Goal: Information Seeking & Learning: Check status

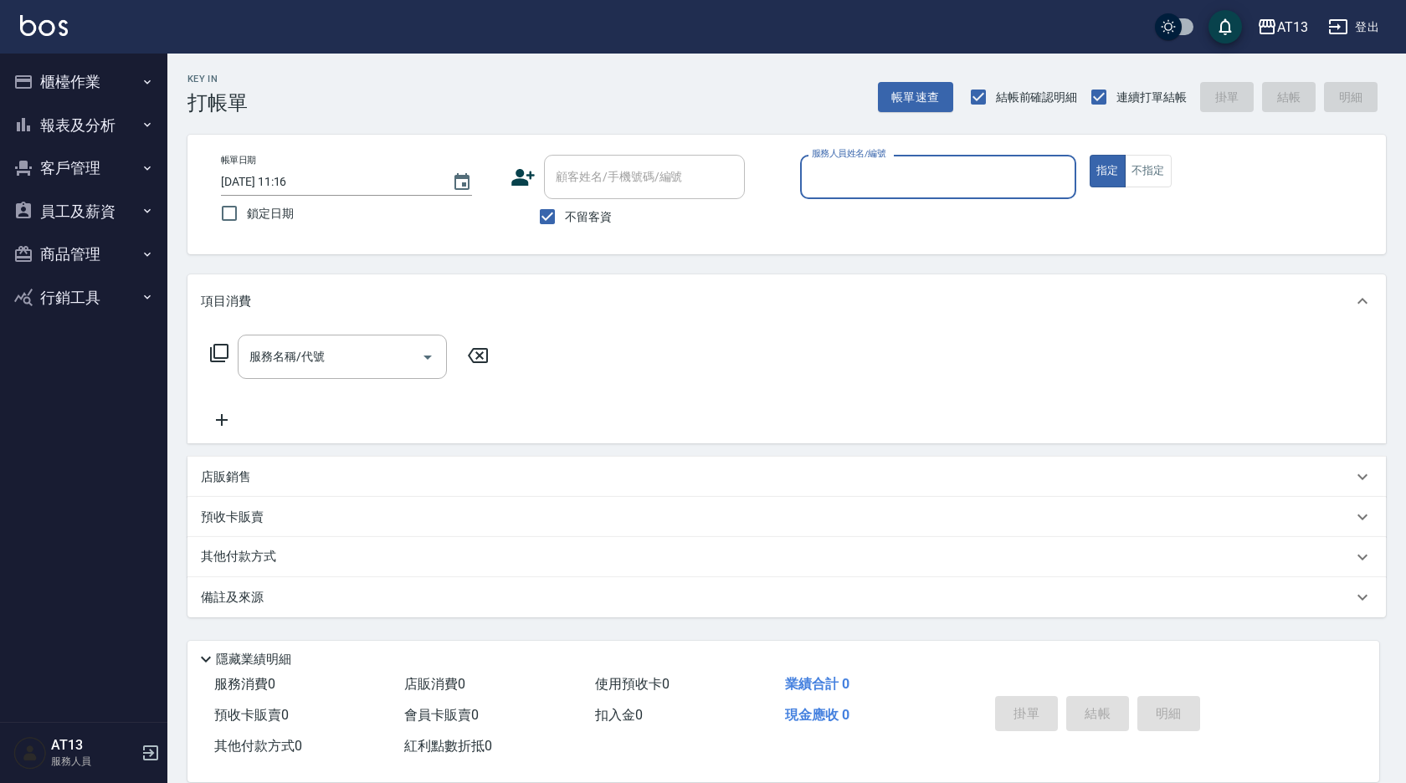
click at [59, 76] on button "櫃檯作業" at bounding box center [84, 82] width 154 height 44
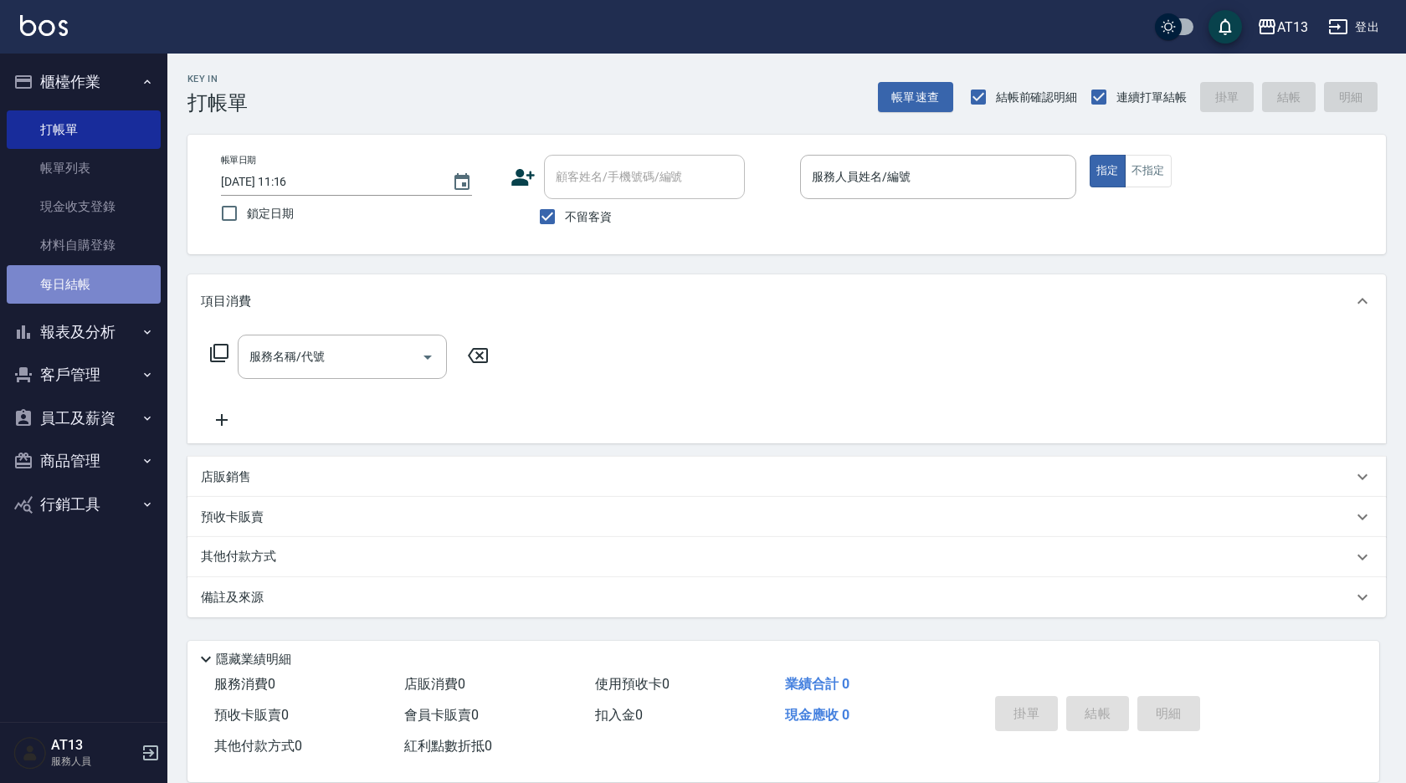
drag, startPoint x: 81, startPoint y: 294, endPoint x: 69, endPoint y: 283, distance: 16.6
click at [79, 293] on link "每日結帳" at bounding box center [84, 284] width 154 height 38
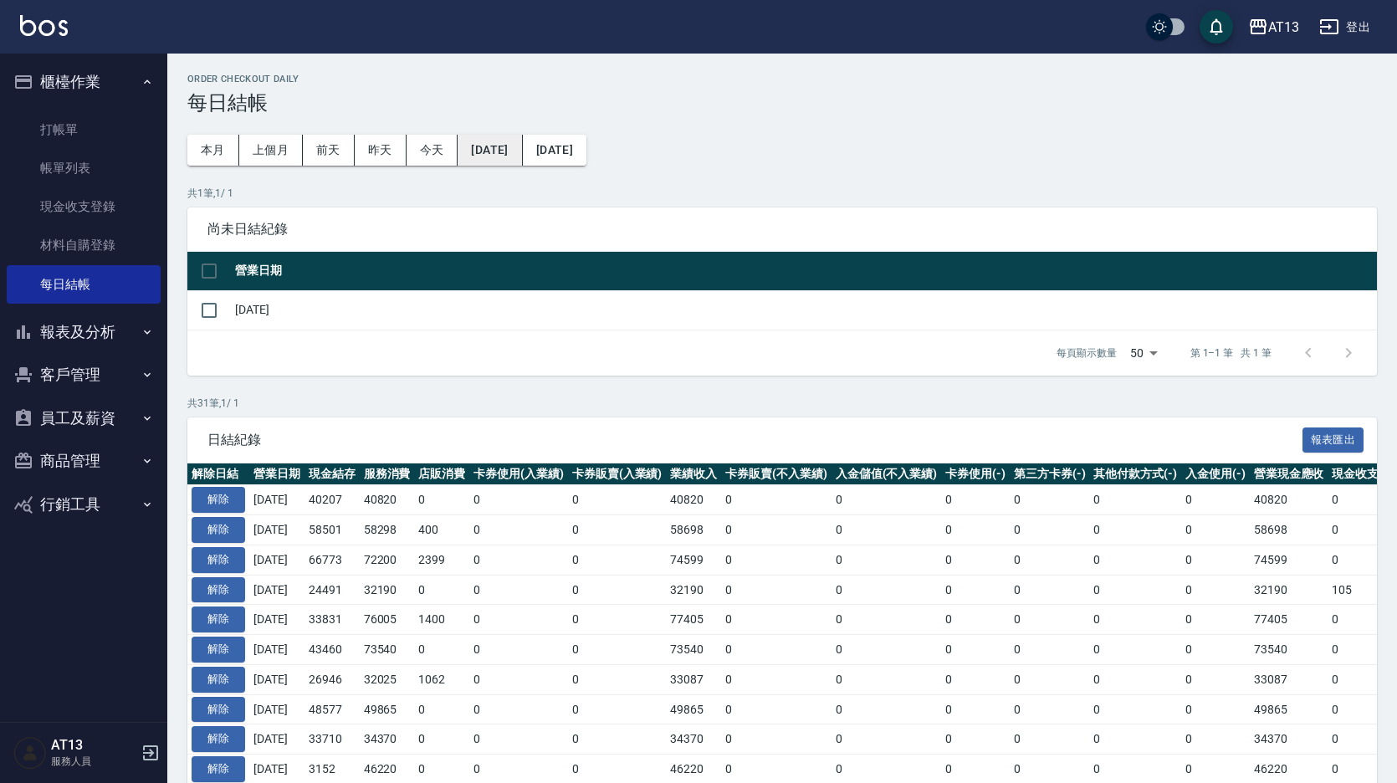
click at [522, 149] on button "[DATE]" at bounding box center [490, 150] width 64 height 31
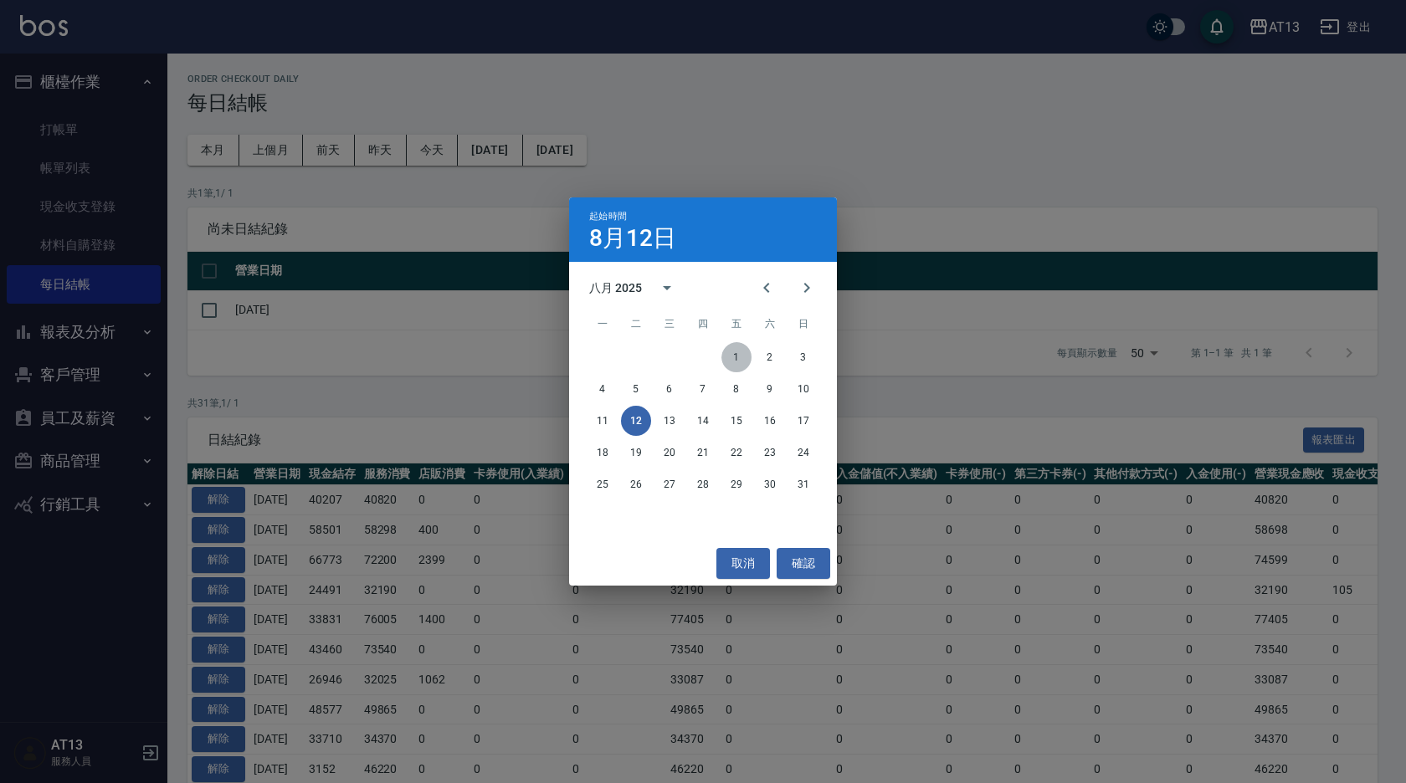
click at [745, 348] on button "1" at bounding box center [736, 357] width 30 height 30
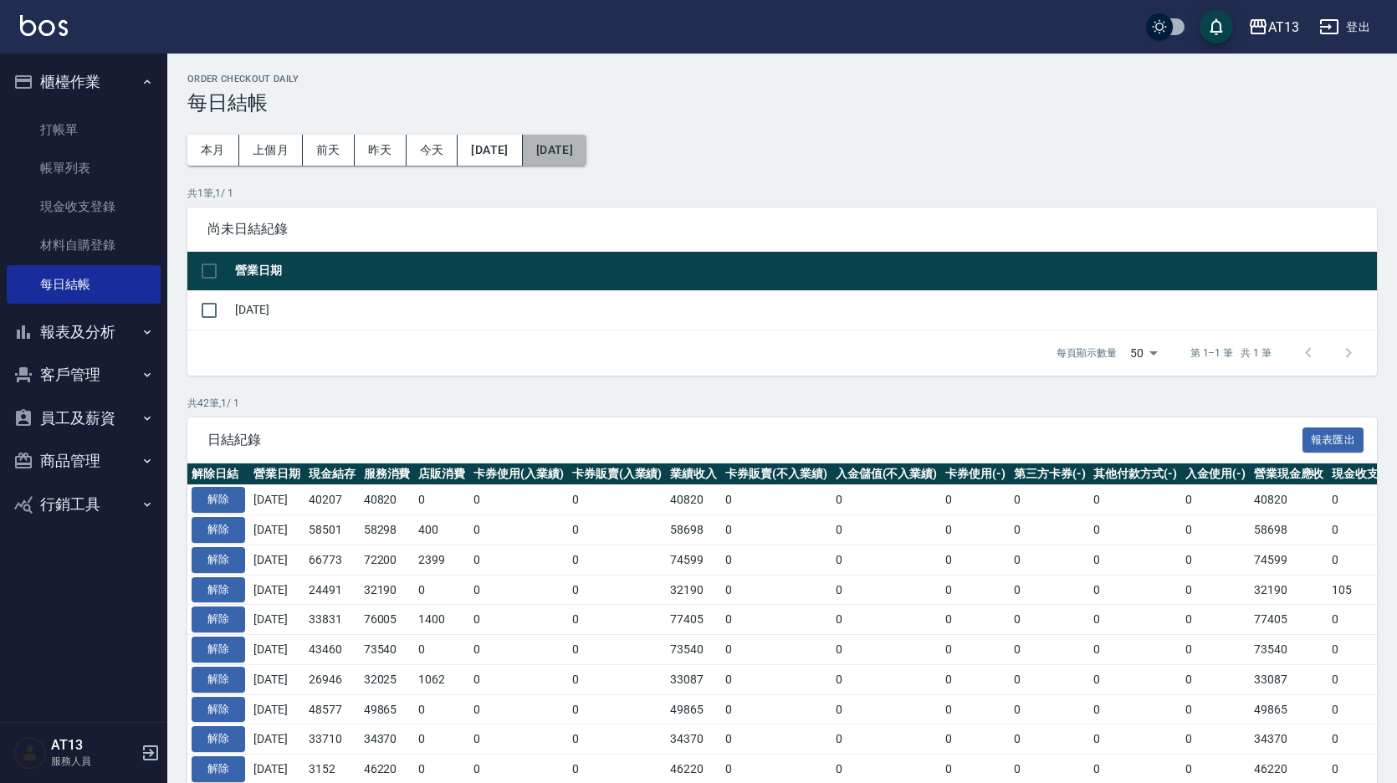
click at [586, 151] on button "[DATE]" at bounding box center [555, 150] width 64 height 31
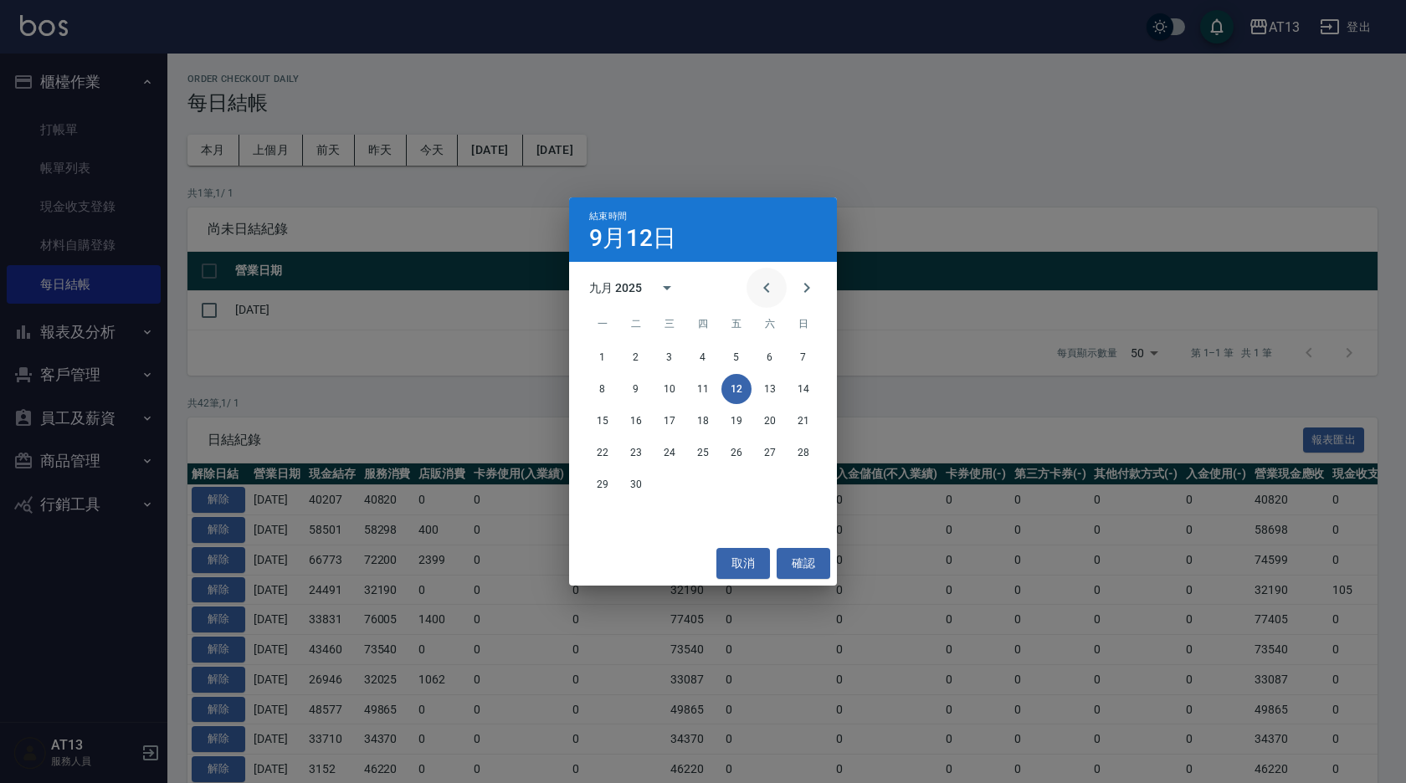
click at [766, 295] on icon "Previous month" at bounding box center [766, 288] width 20 height 20
click at [808, 363] on button "3" at bounding box center [803, 357] width 30 height 30
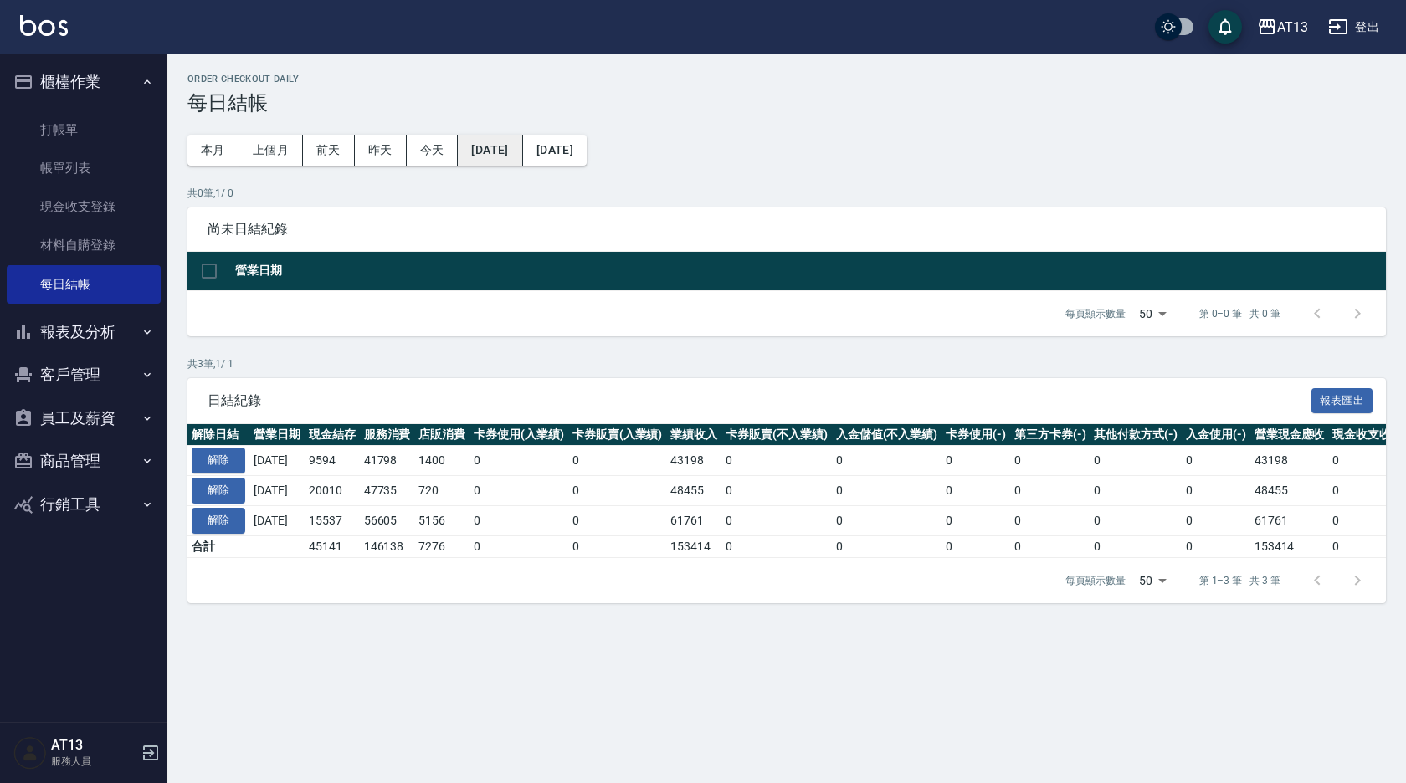
click at [512, 151] on button "[DATE]" at bounding box center [490, 150] width 64 height 31
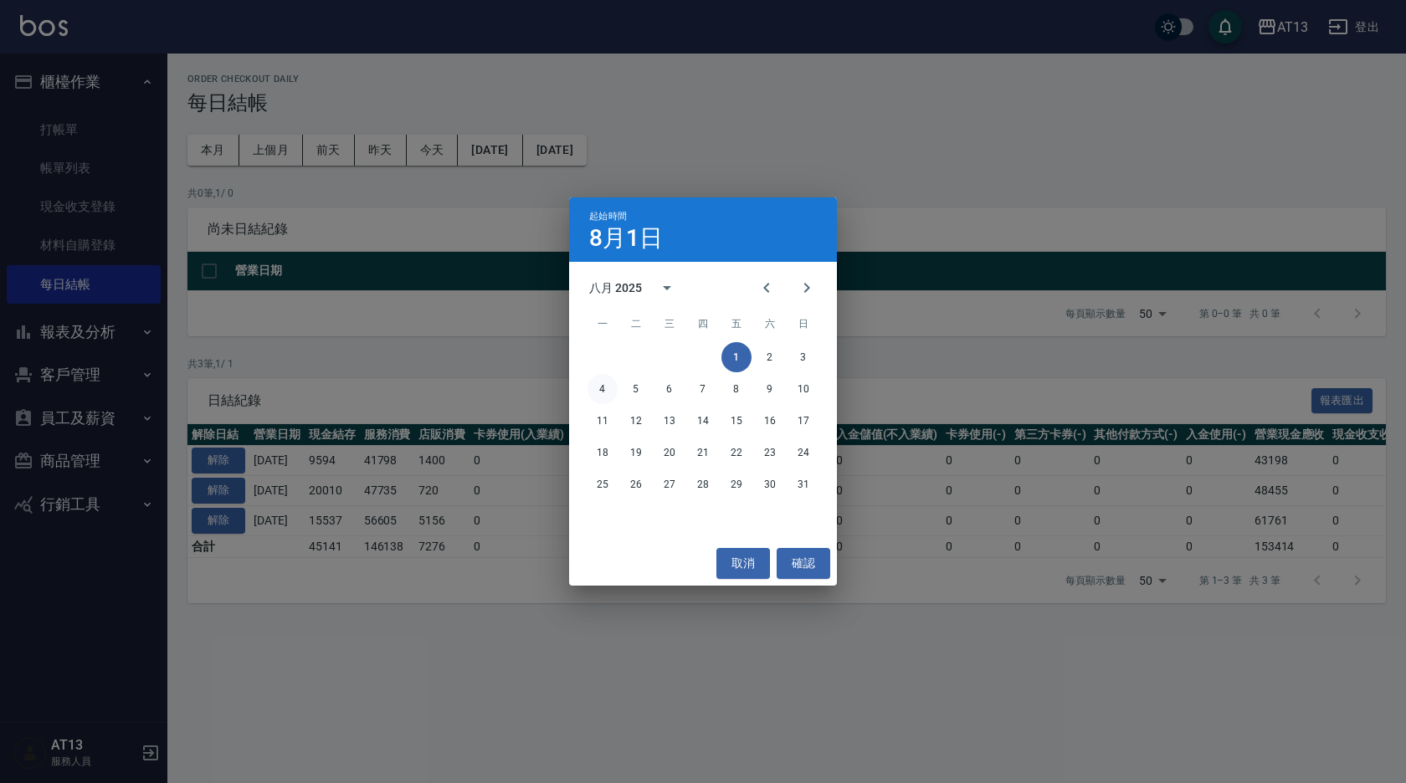
click at [605, 390] on button "4" at bounding box center [602, 389] width 30 height 30
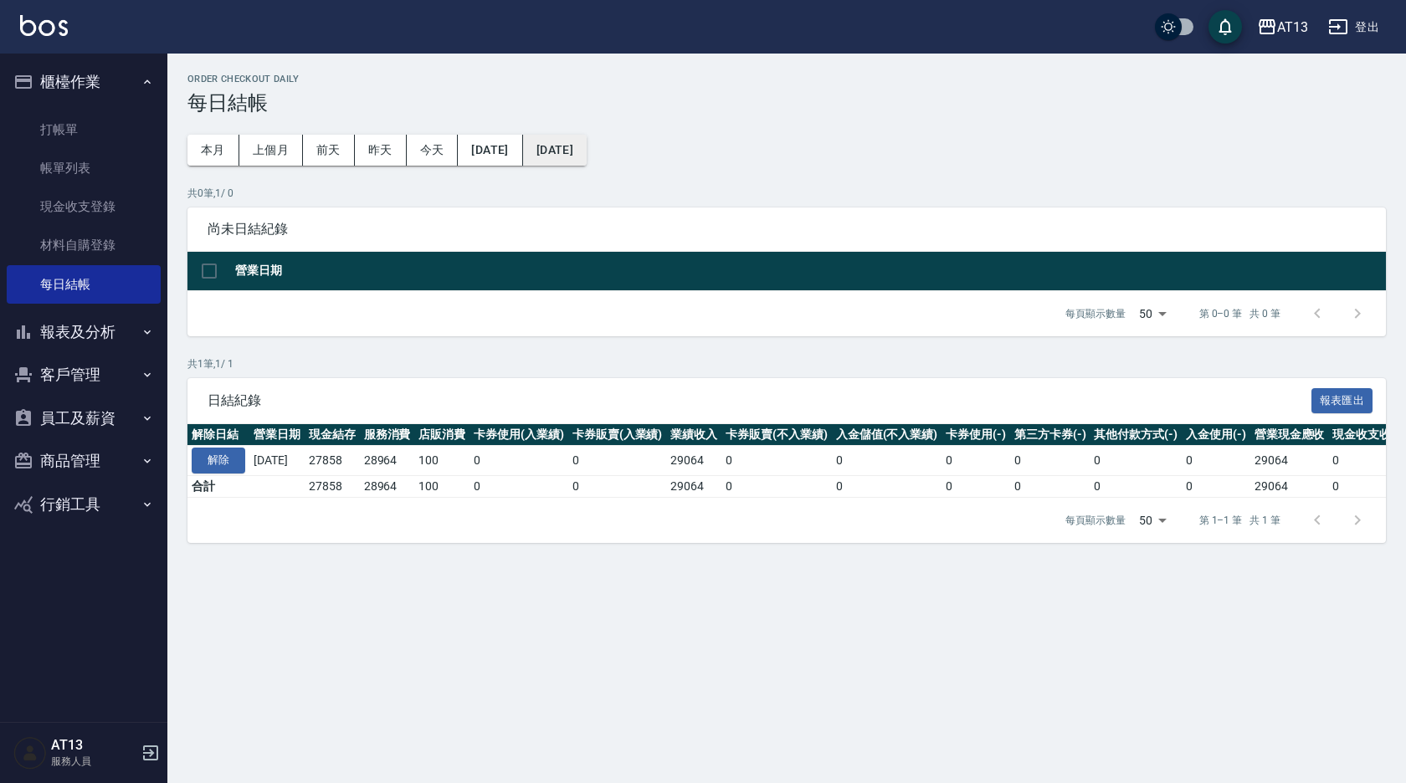
click at [573, 146] on button "[DATE]" at bounding box center [555, 150] width 64 height 31
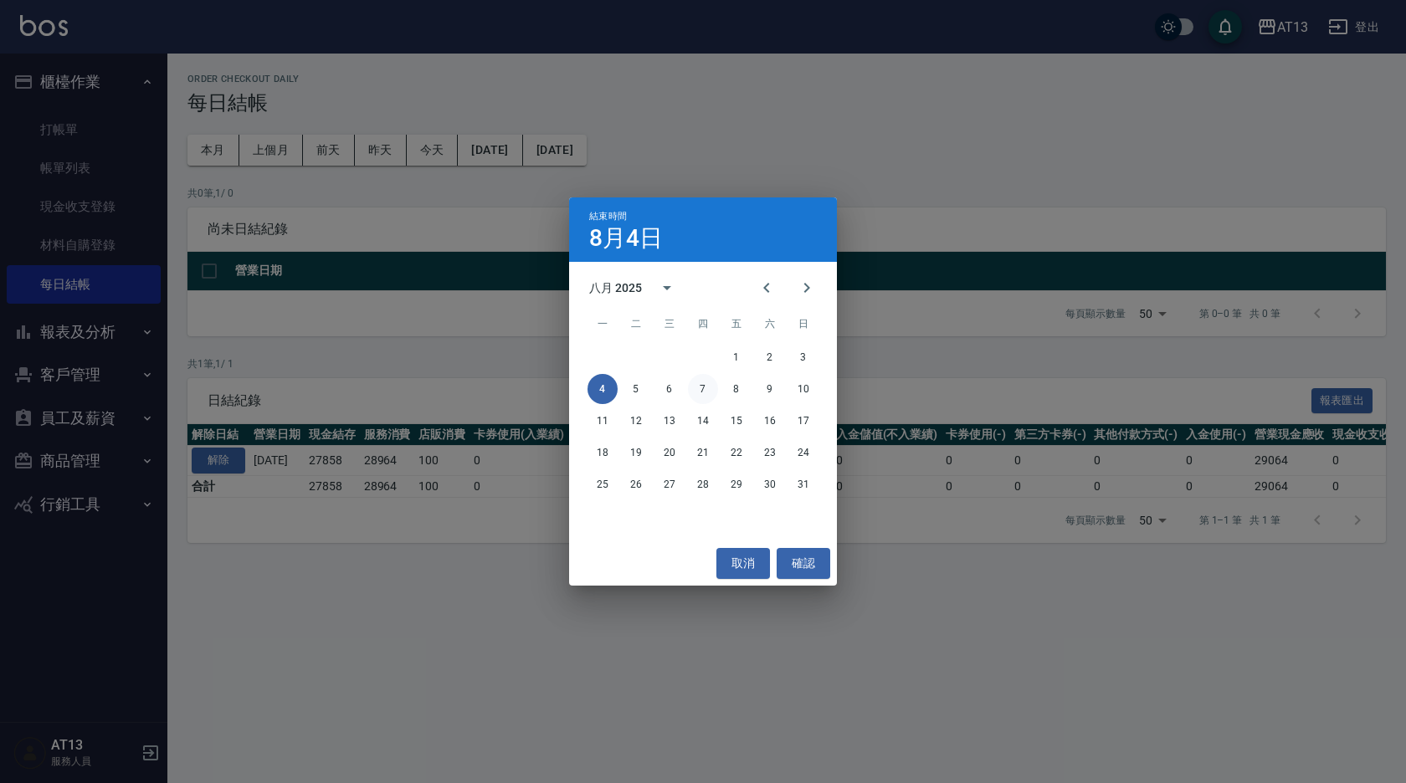
click at [707, 382] on button "7" at bounding box center [703, 389] width 30 height 30
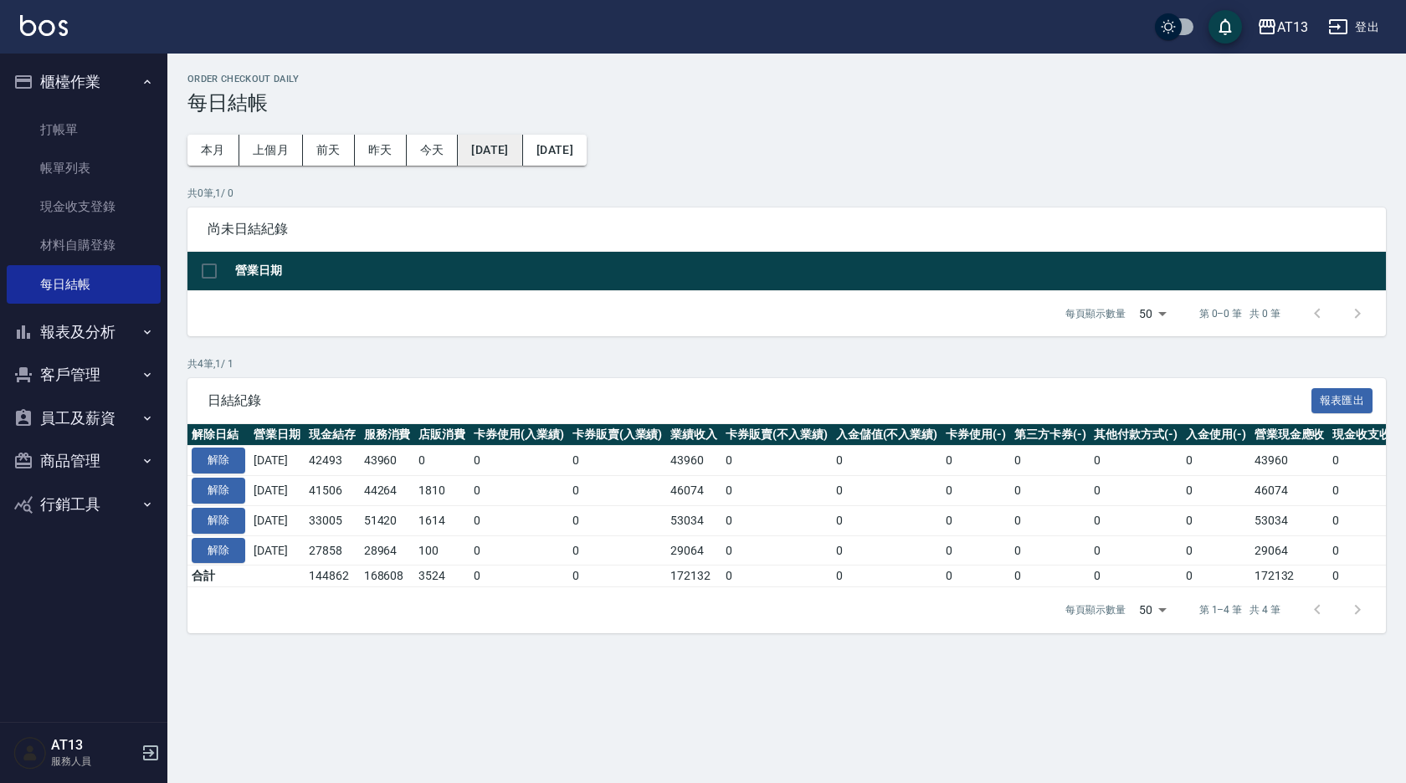
click at [516, 151] on button "[DATE]" at bounding box center [490, 150] width 64 height 31
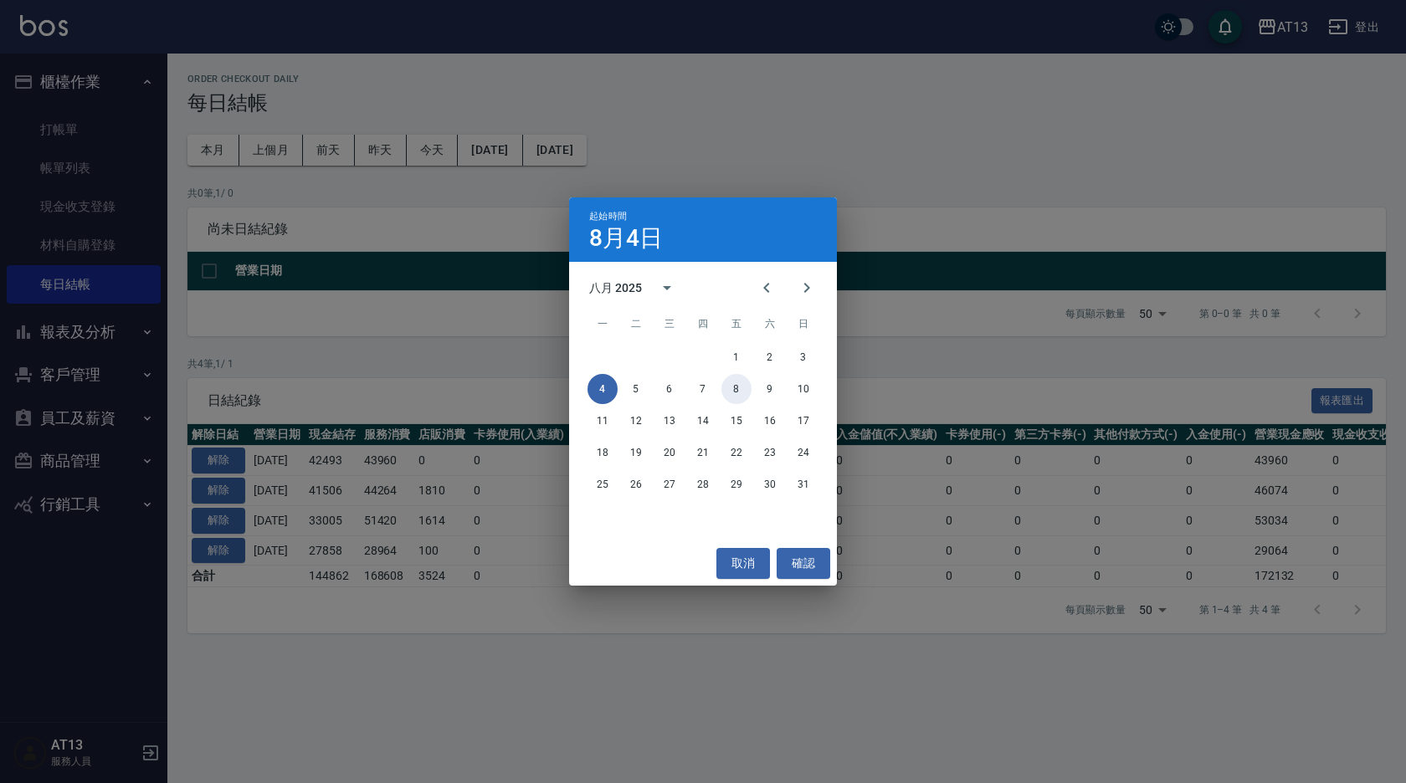
click at [746, 383] on button "8" at bounding box center [736, 389] width 30 height 30
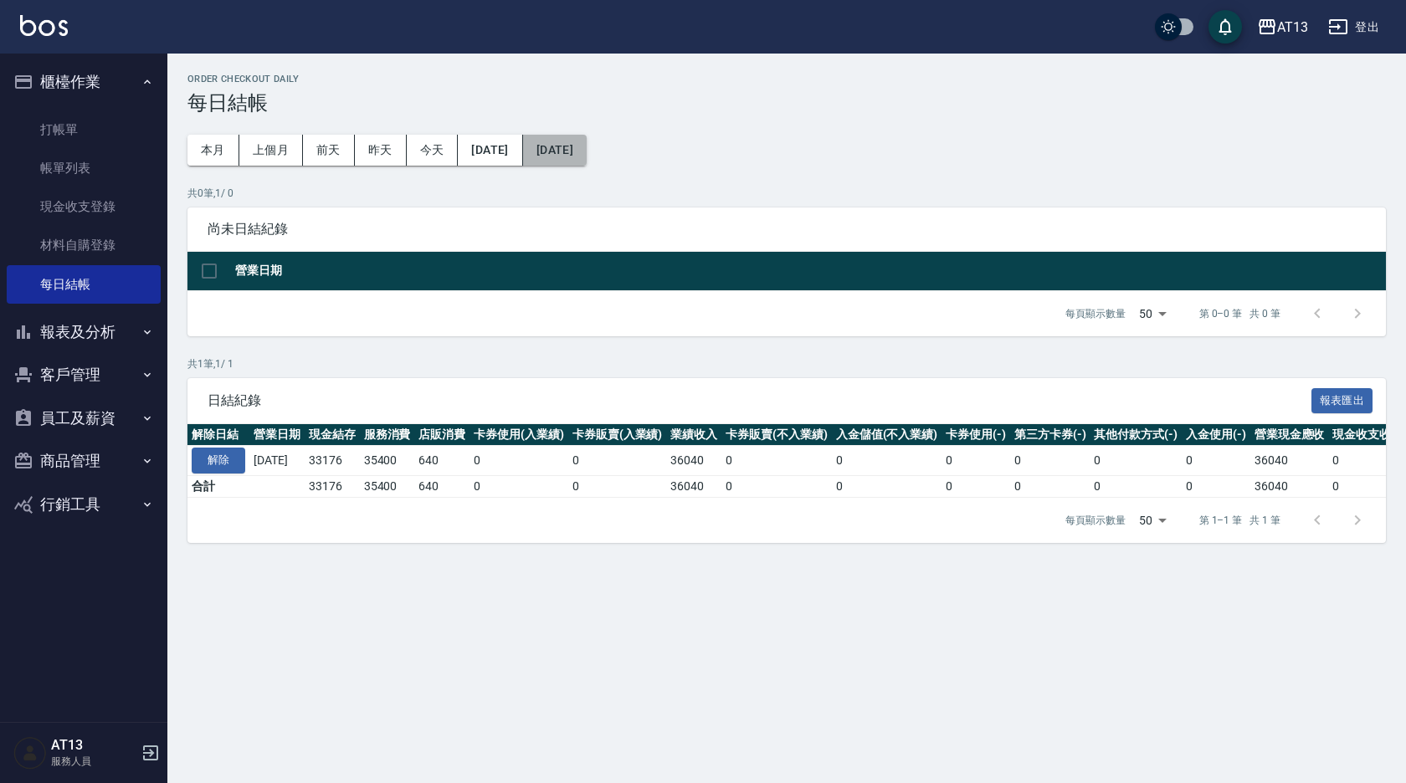
click at [575, 155] on button "[DATE]" at bounding box center [555, 150] width 64 height 31
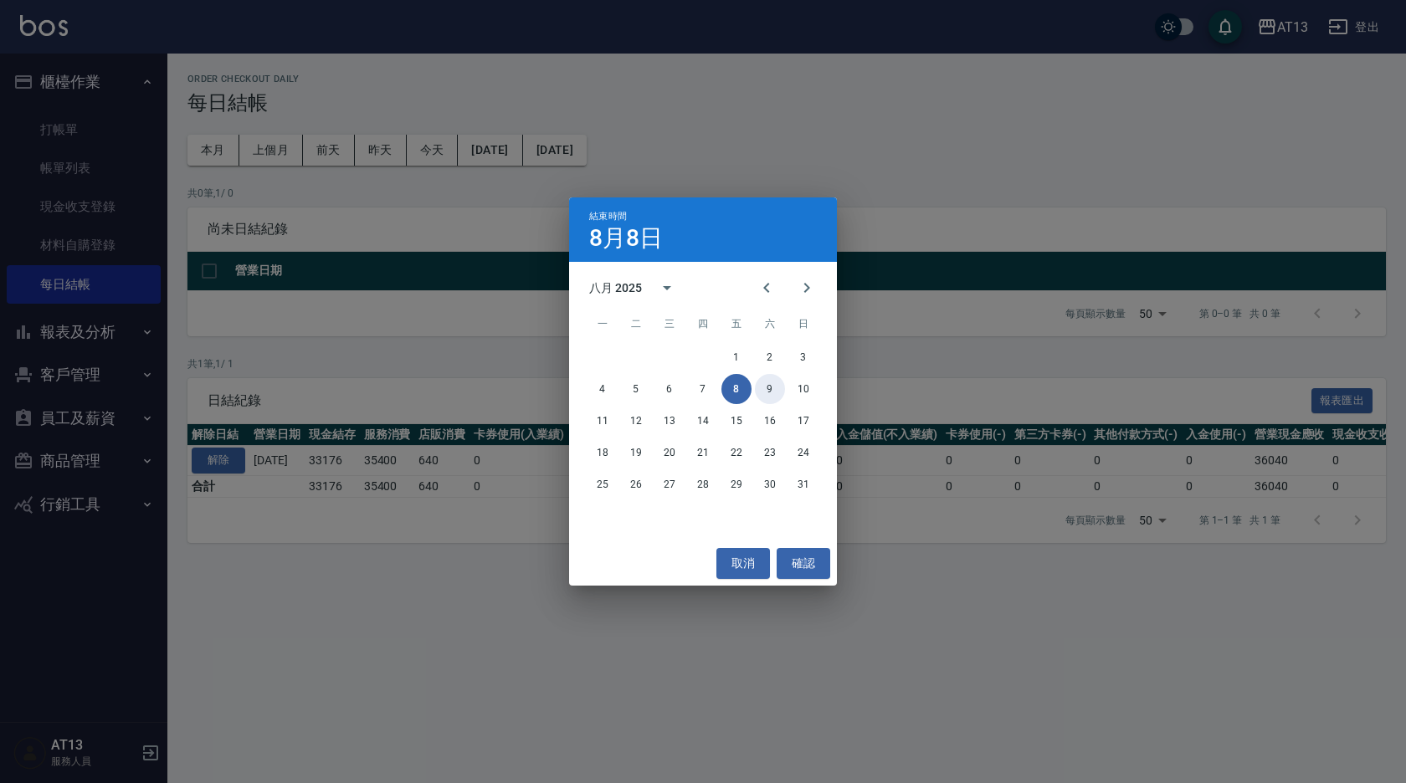
drag, startPoint x: 775, startPoint y: 382, endPoint x: 748, endPoint y: 310, distance: 76.0
click at [773, 387] on button "9" at bounding box center [770, 389] width 30 height 30
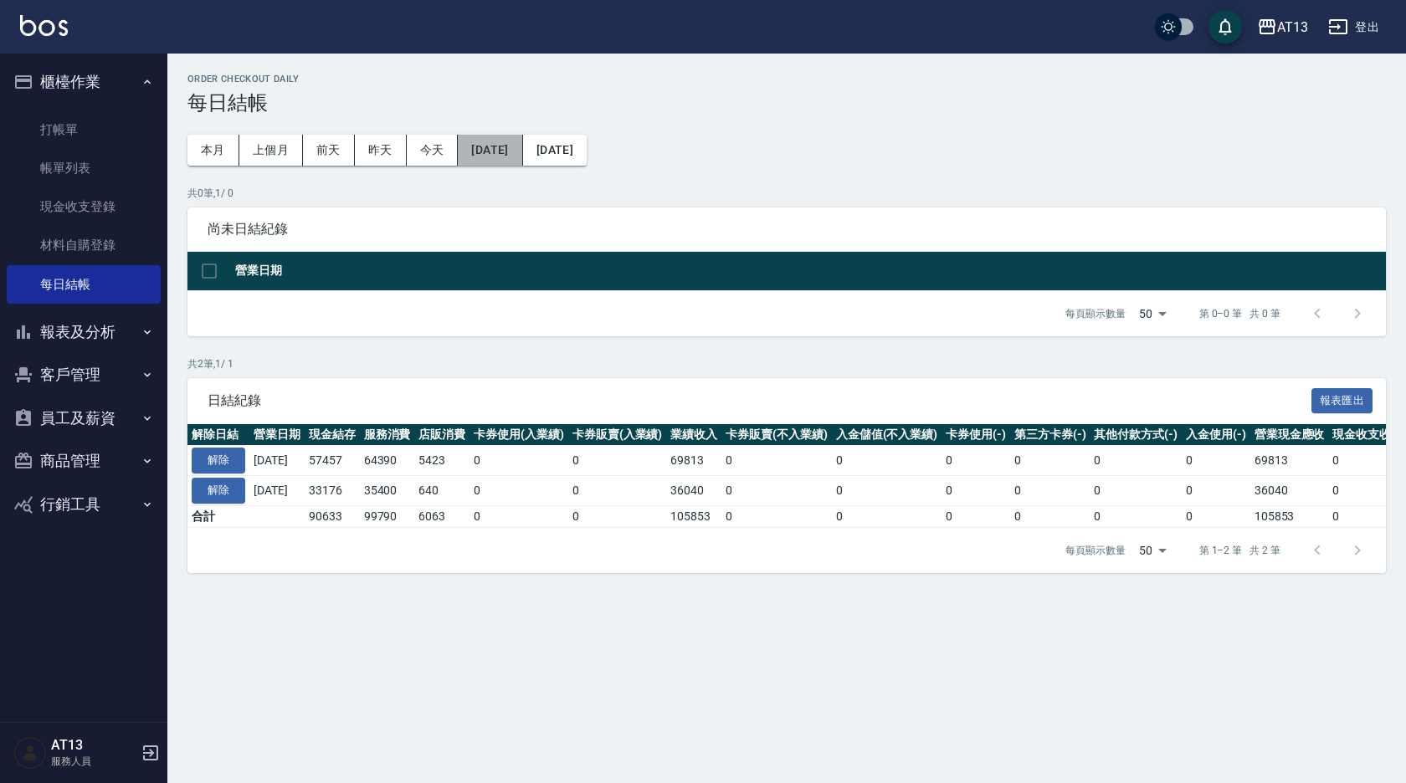
click at [520, 152] on button "[DATE]" at bounding box center [490, 150] width 64 height 31
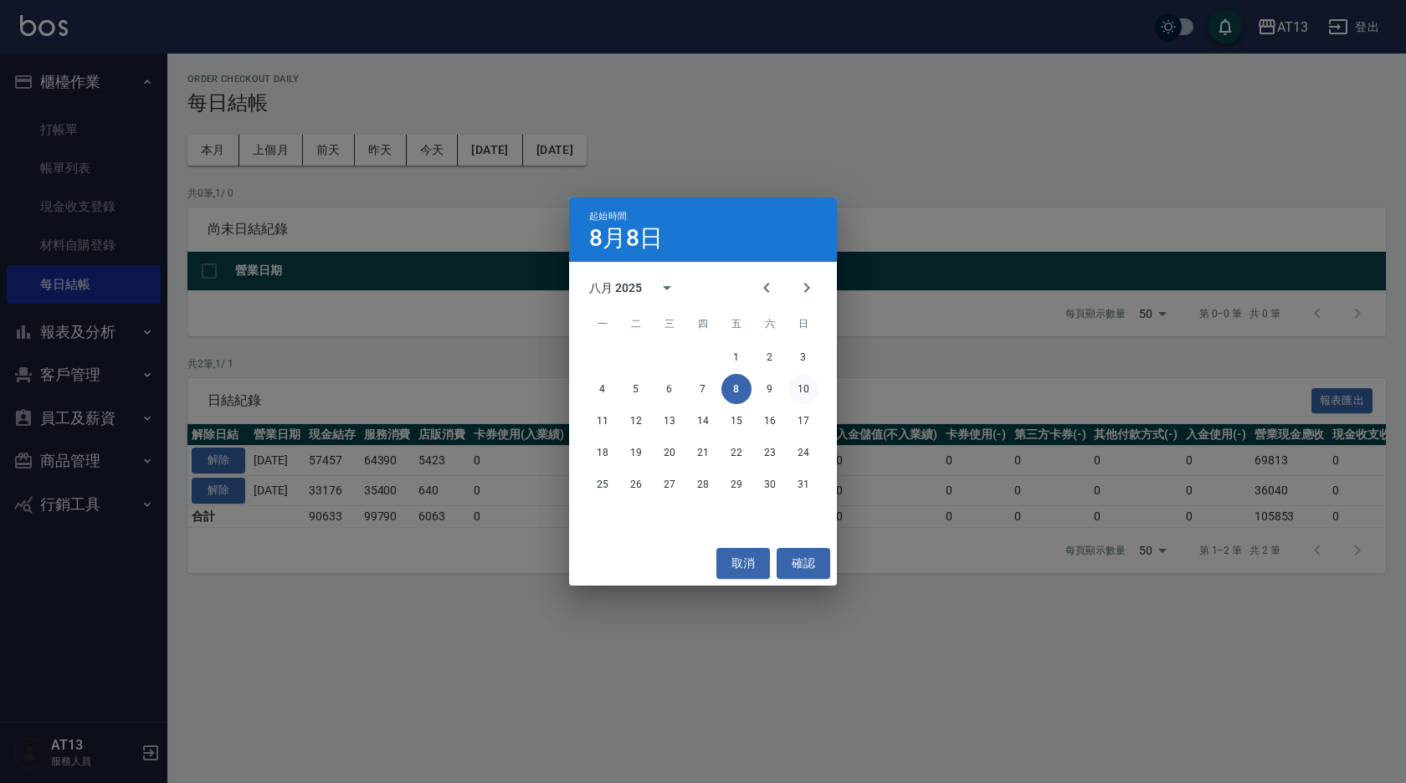
click at [799, 392] on button "10" at bounding box center [803, 389] width 30 height 30
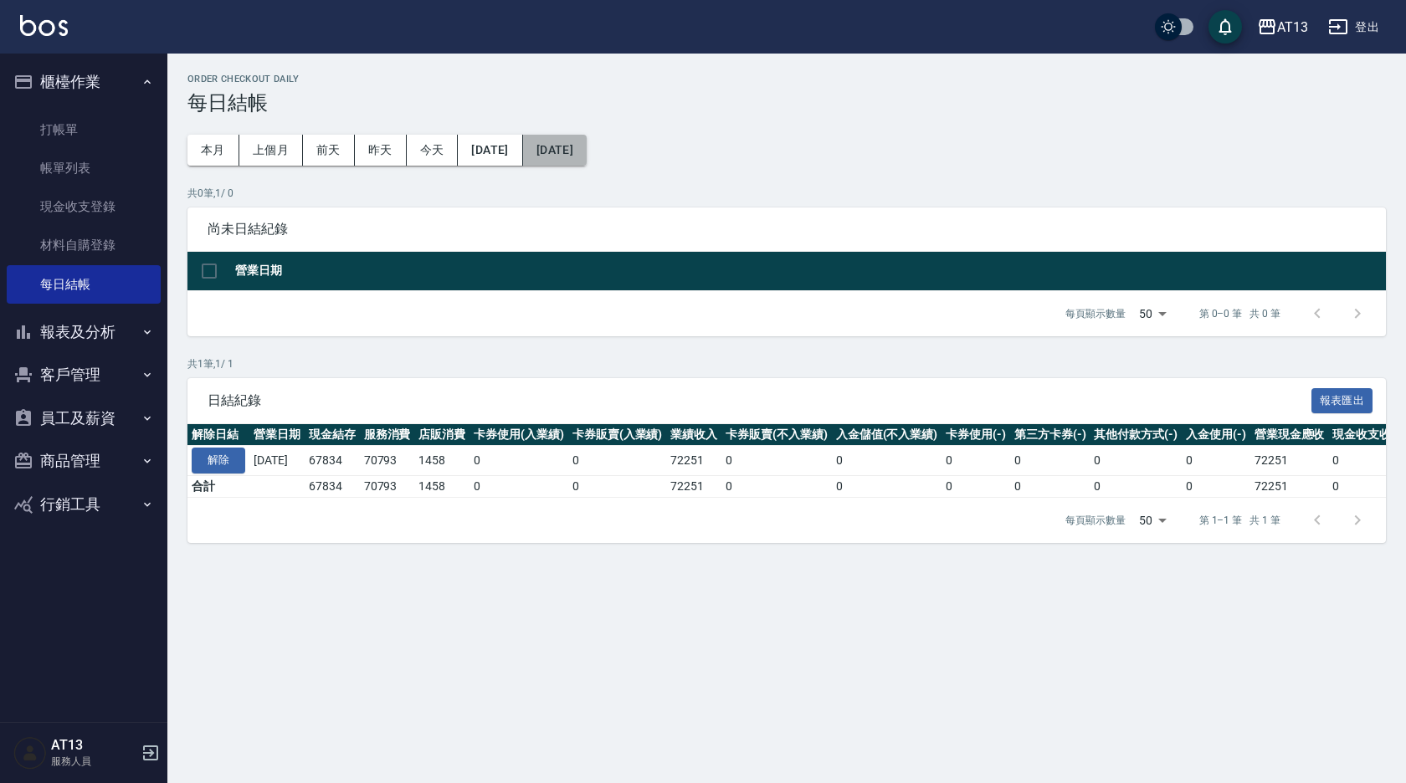
click at [587, 155] on button "[DATE]" at bounding box center [555, 150] width 64 height 31
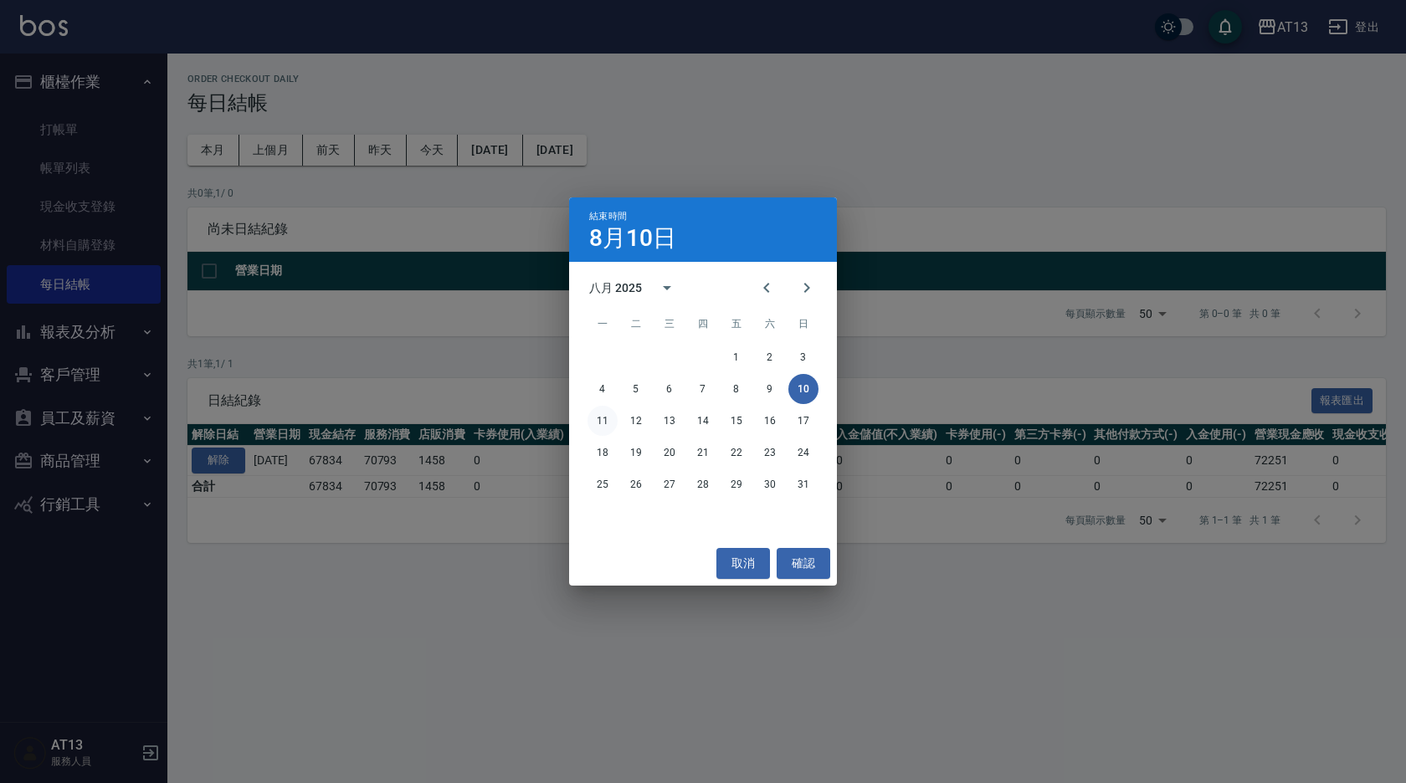
click at [609, 427] on button "11" at bounding box center [602, 421] width 30 height 30
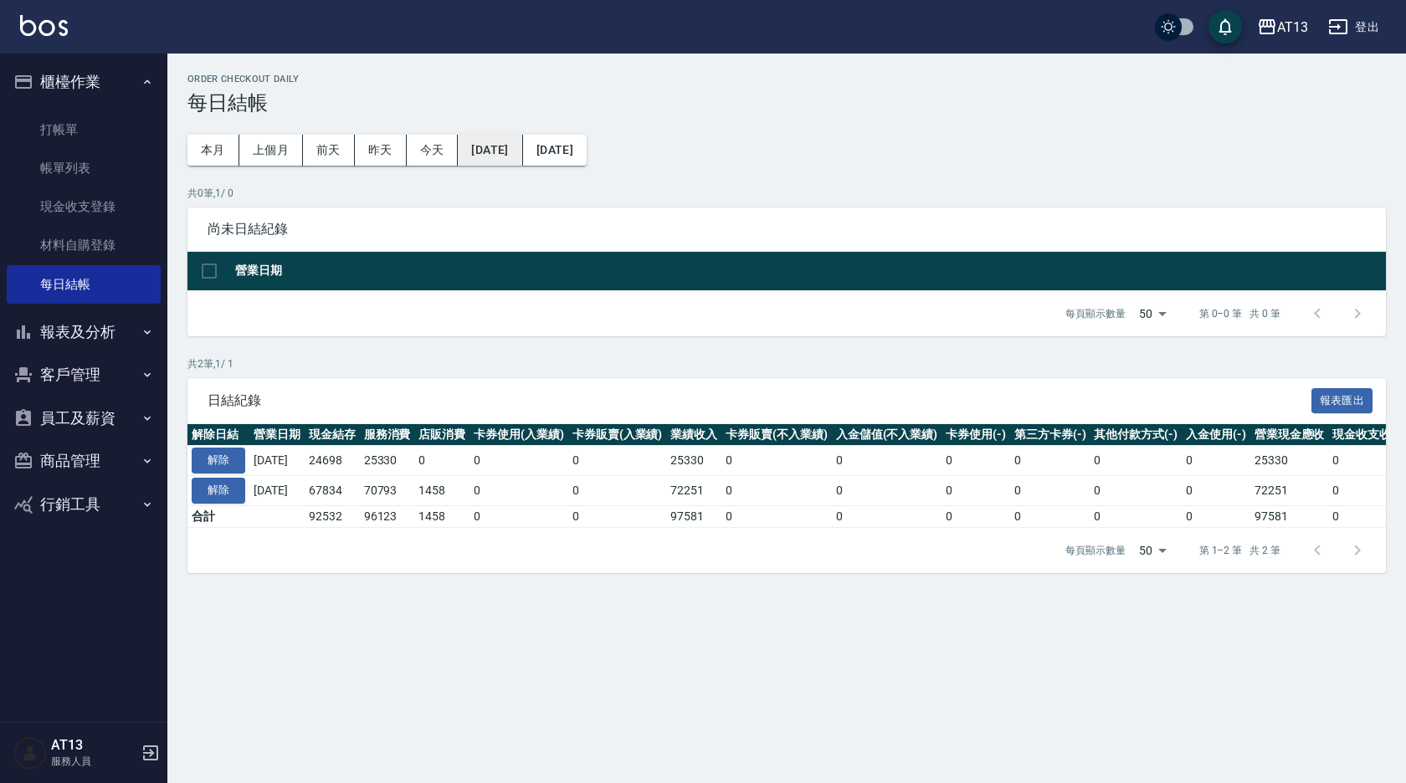
click at [487, 157] on button "[DATE]" at bounding box center [490, 150] width 64 height 31
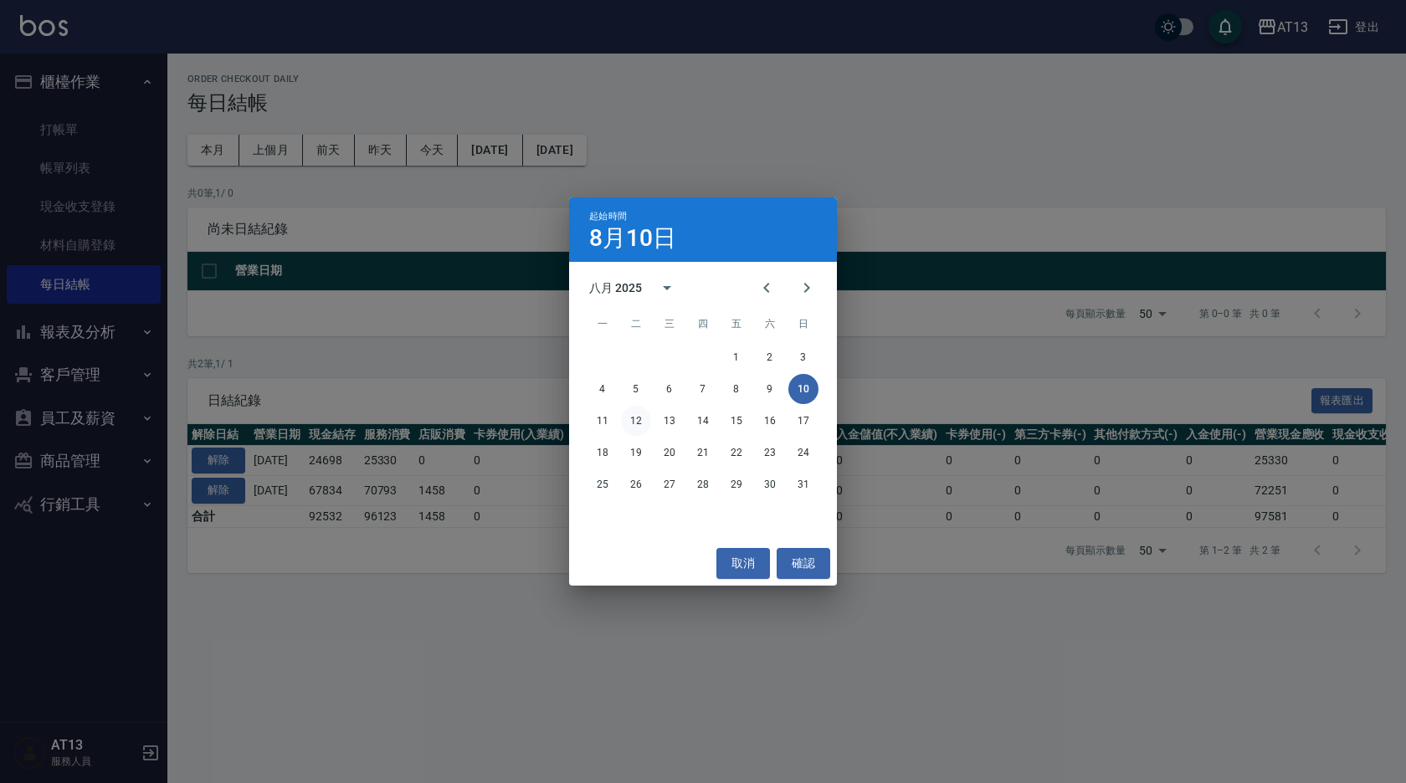
click at [628, 418] on button "12" at bounding box center [636, 421] width 30 height 30
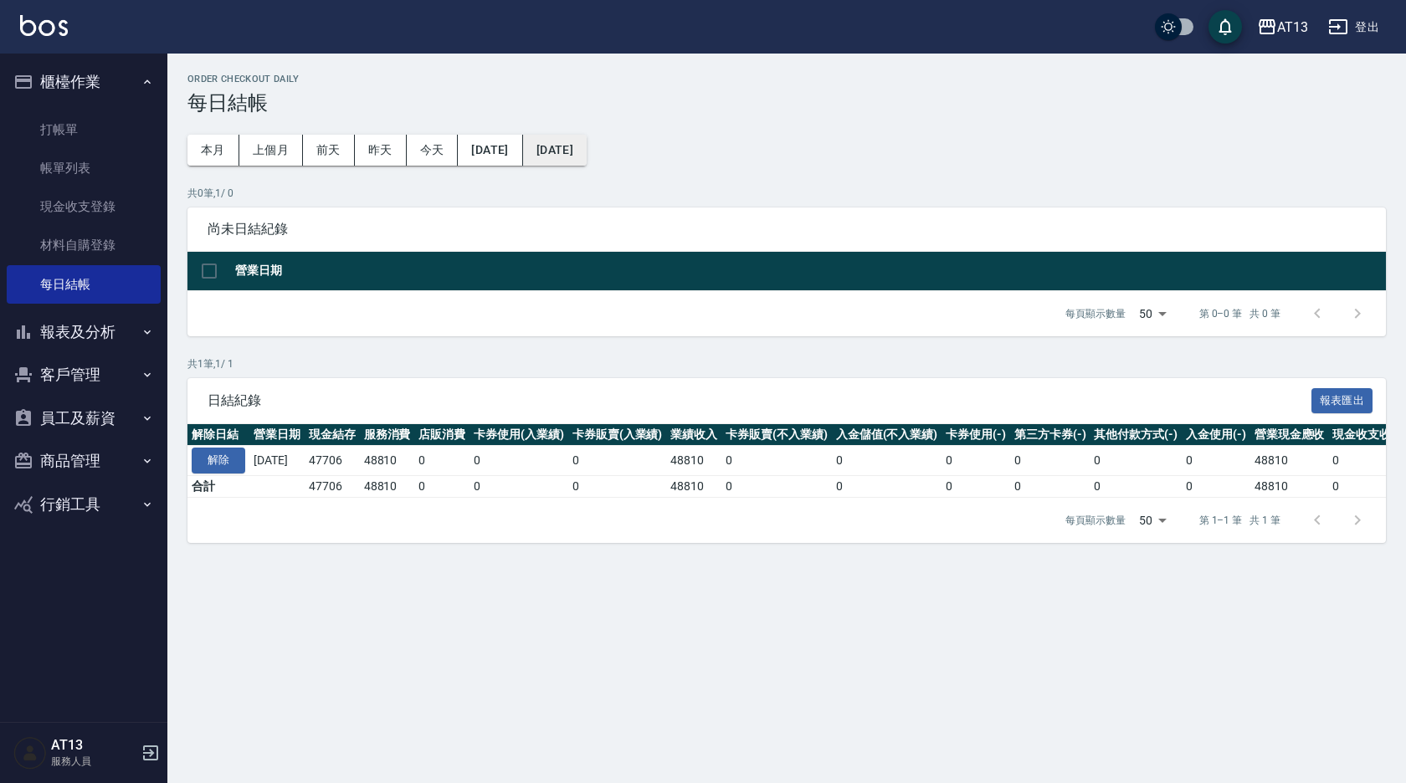
click at [587, 161] on button "[DATE]" at bounding box center [555, 150] width 64 height 31
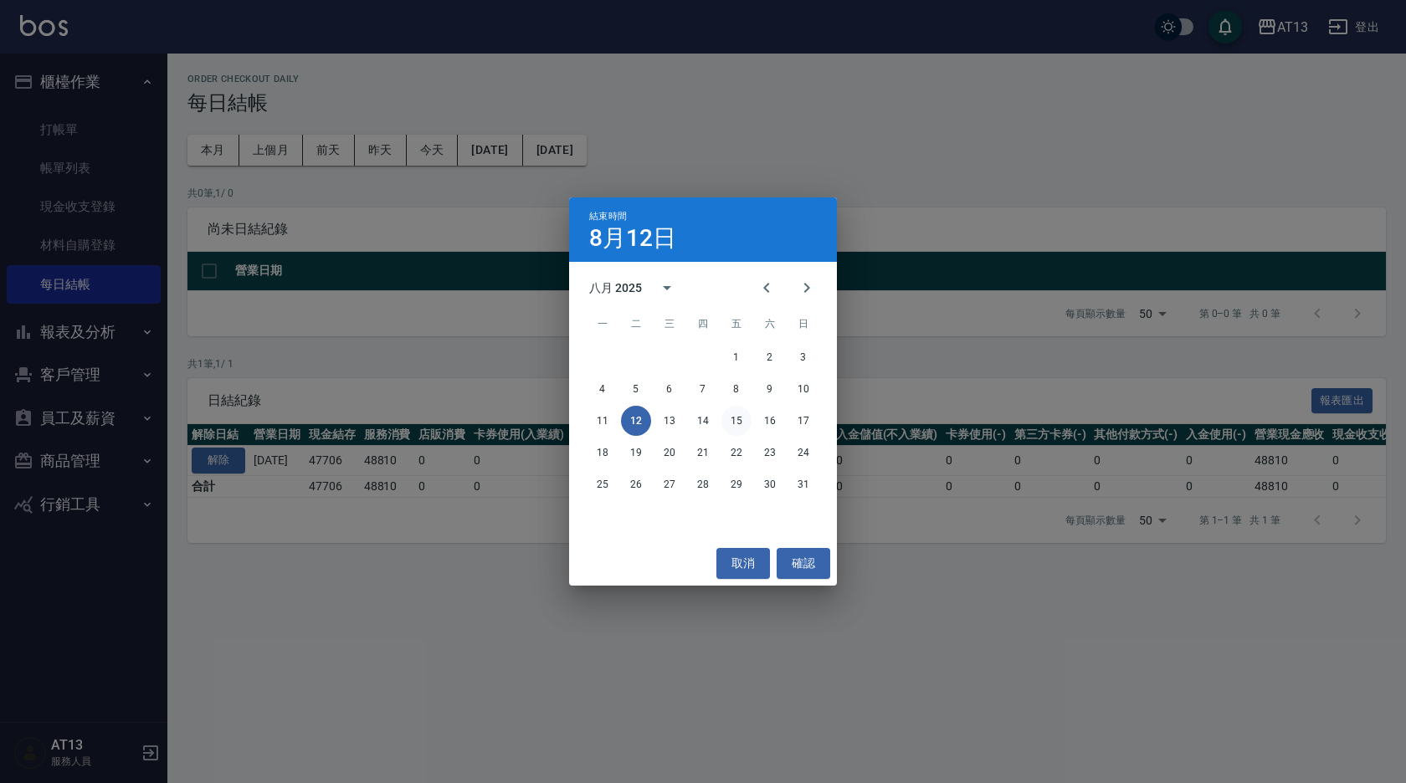
click at [734, 418] on button "15" at bounding box center [736, 421] width 30 height 30
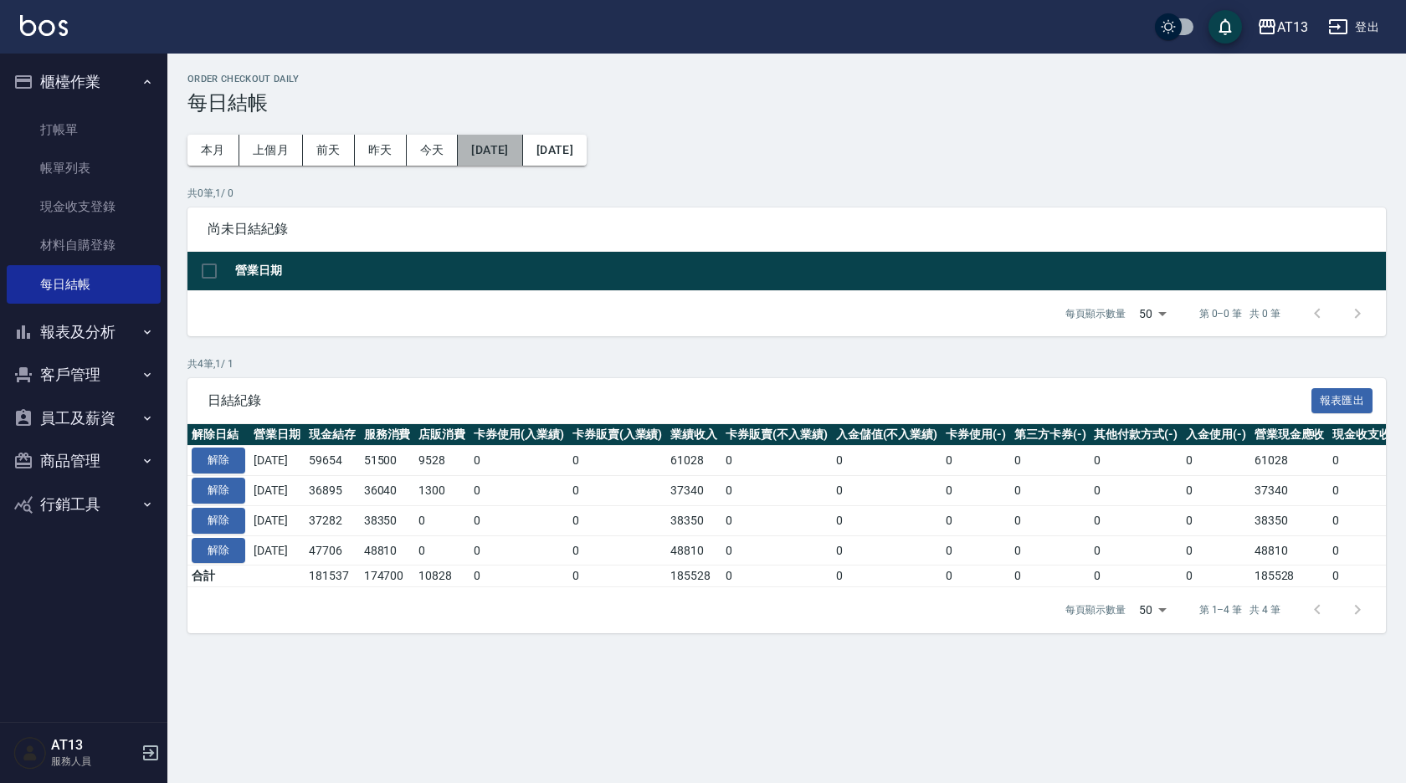
drag, startPoint x: 463, startPoint y: 146, endPoint x: 464, endPoint y: 156, distance: 10.1
click at [464, 156] on button "[DATE]" at bounding box center [490, 150] width 64 height 31
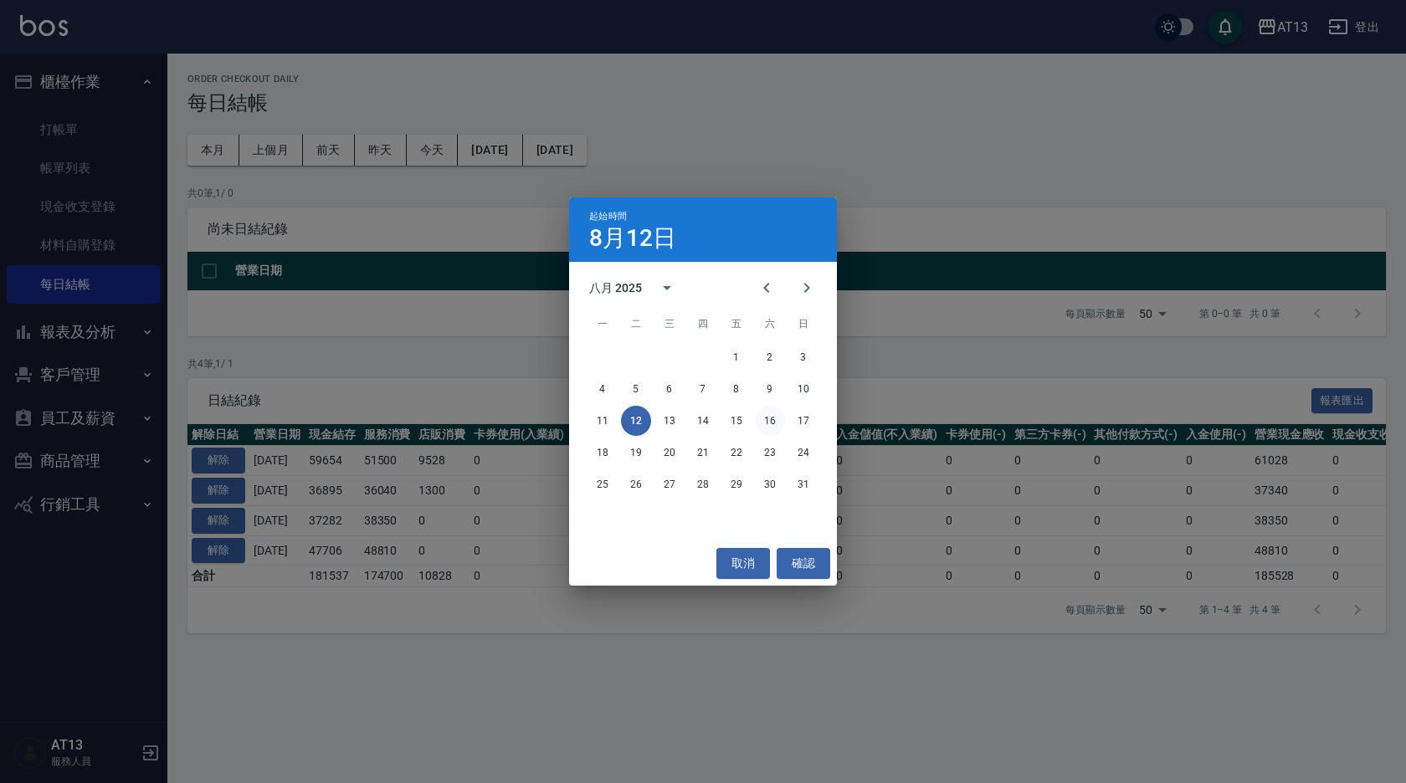
click at [779, 423] on button "16" at bounding box center [770, 421] width 30 height 30
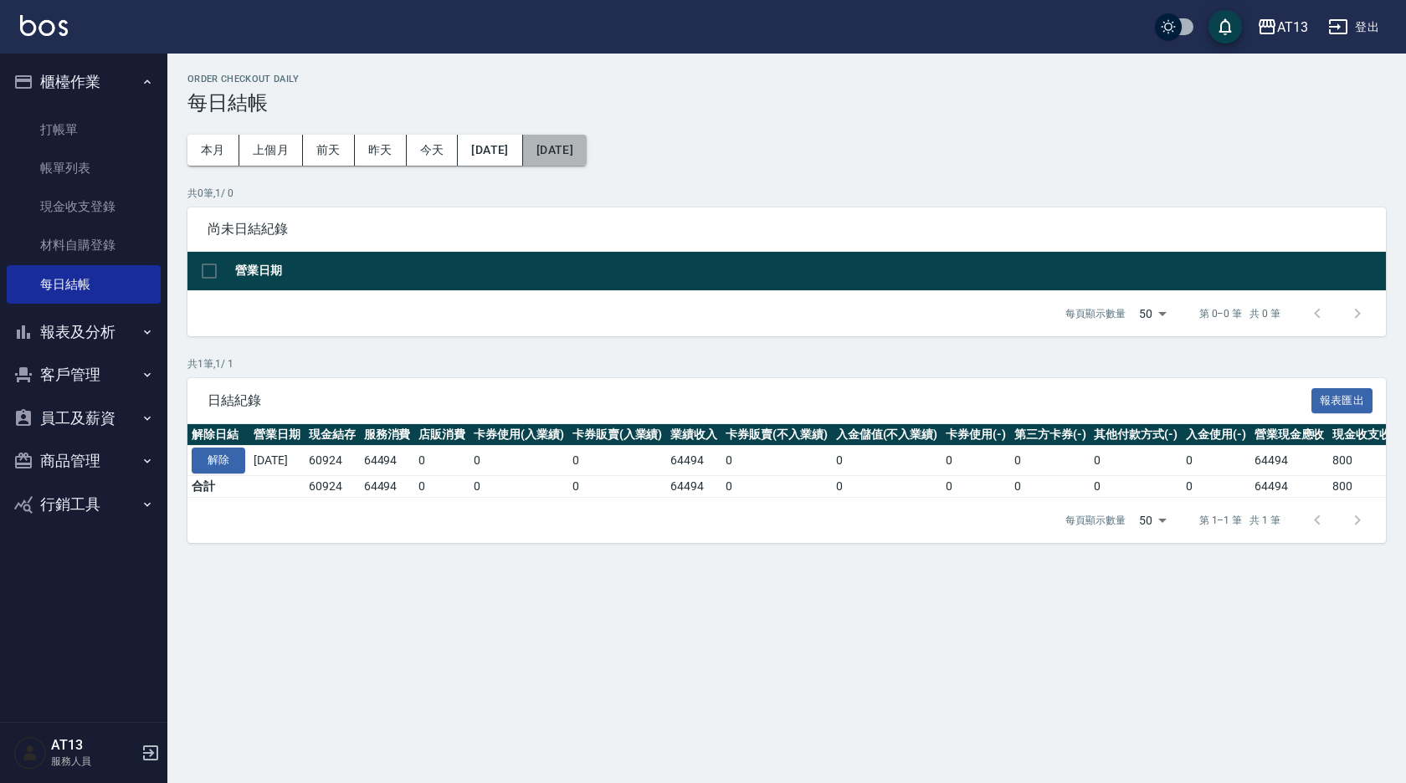
click at [587, 149] on button "[DATE]" at bounding box center [555, 150] width 64 height 31
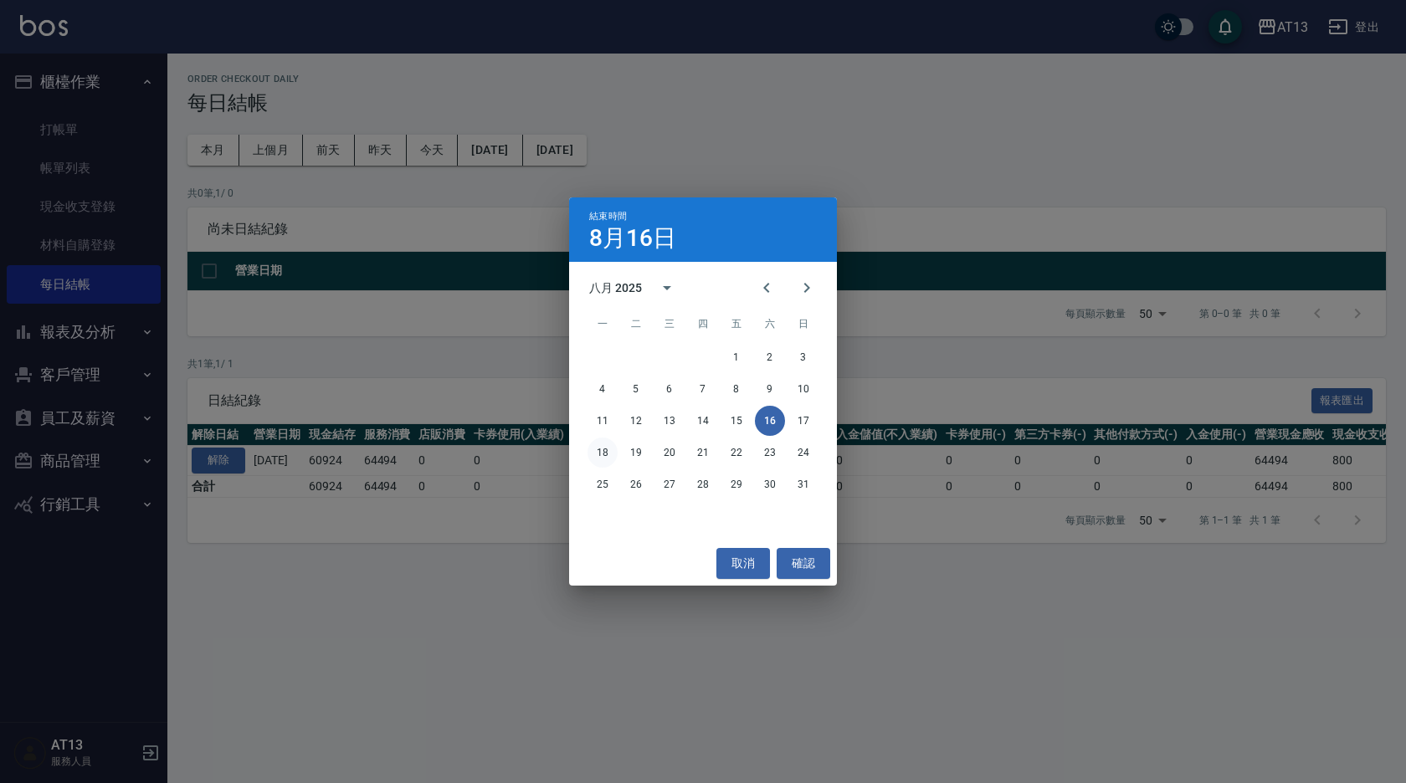
click at [612, 446] on button "18" at bounding box center [602, 453] width 30 height 30
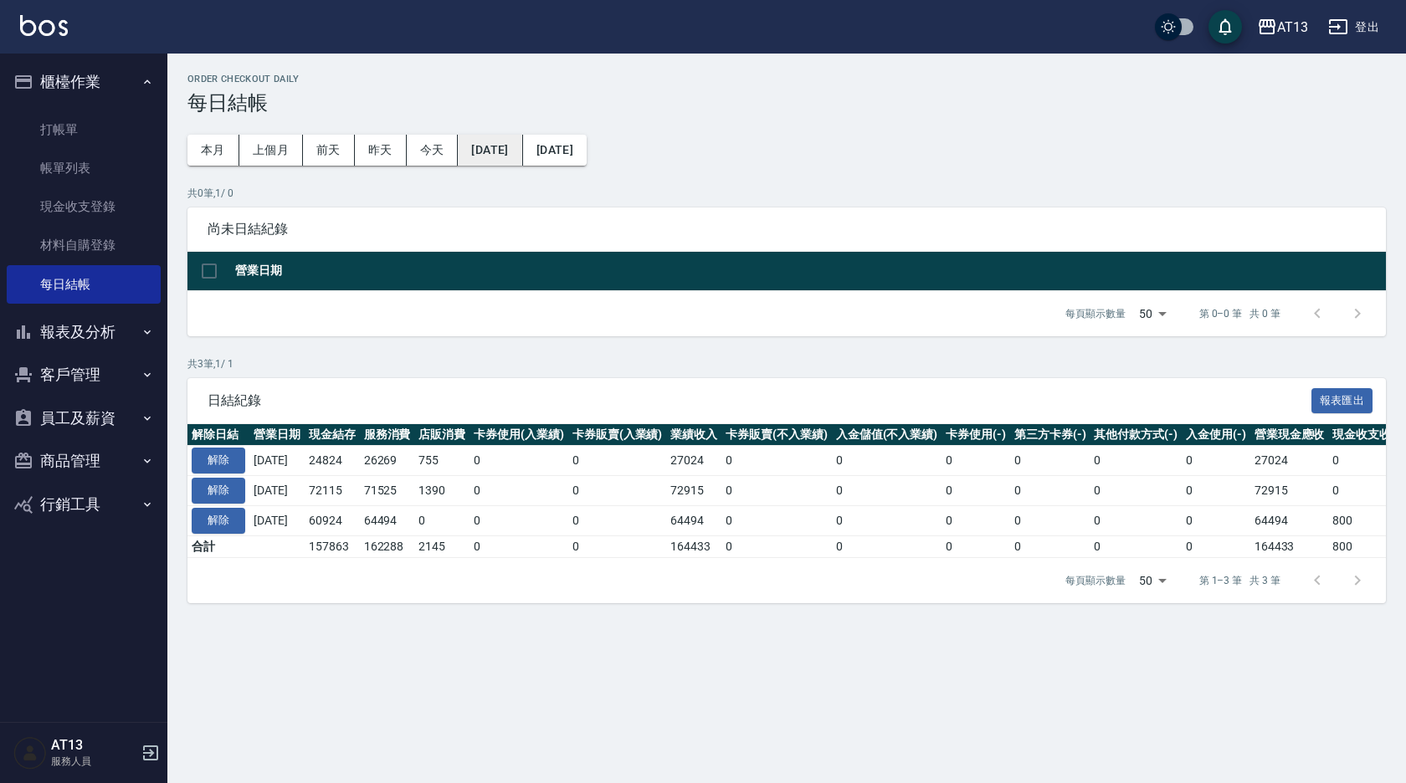
click at [470, 161] on button "[DATE]" at bounding box center [490, 150] width 64 height 31
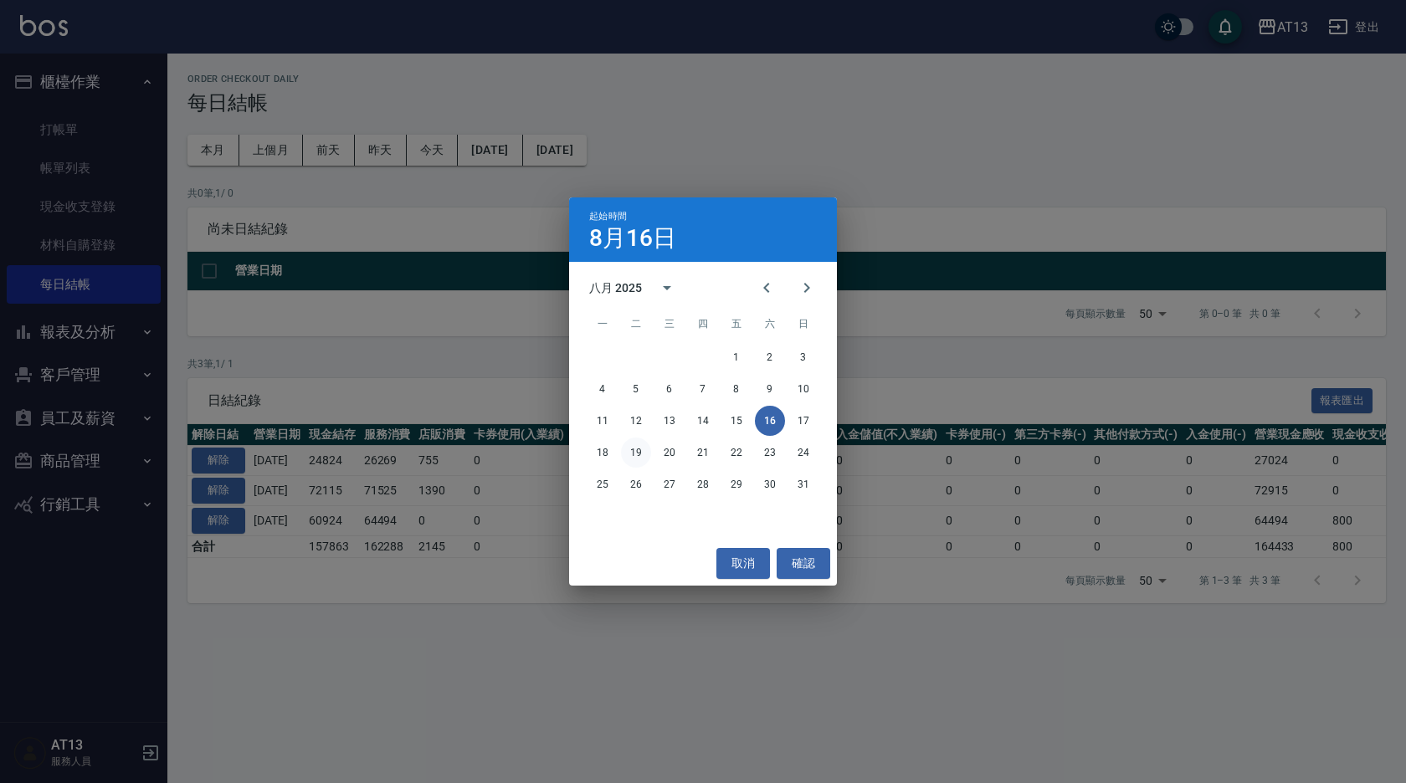
click at [638, 459] on button "19" at bounding box center [636, 453] width 30 height 30
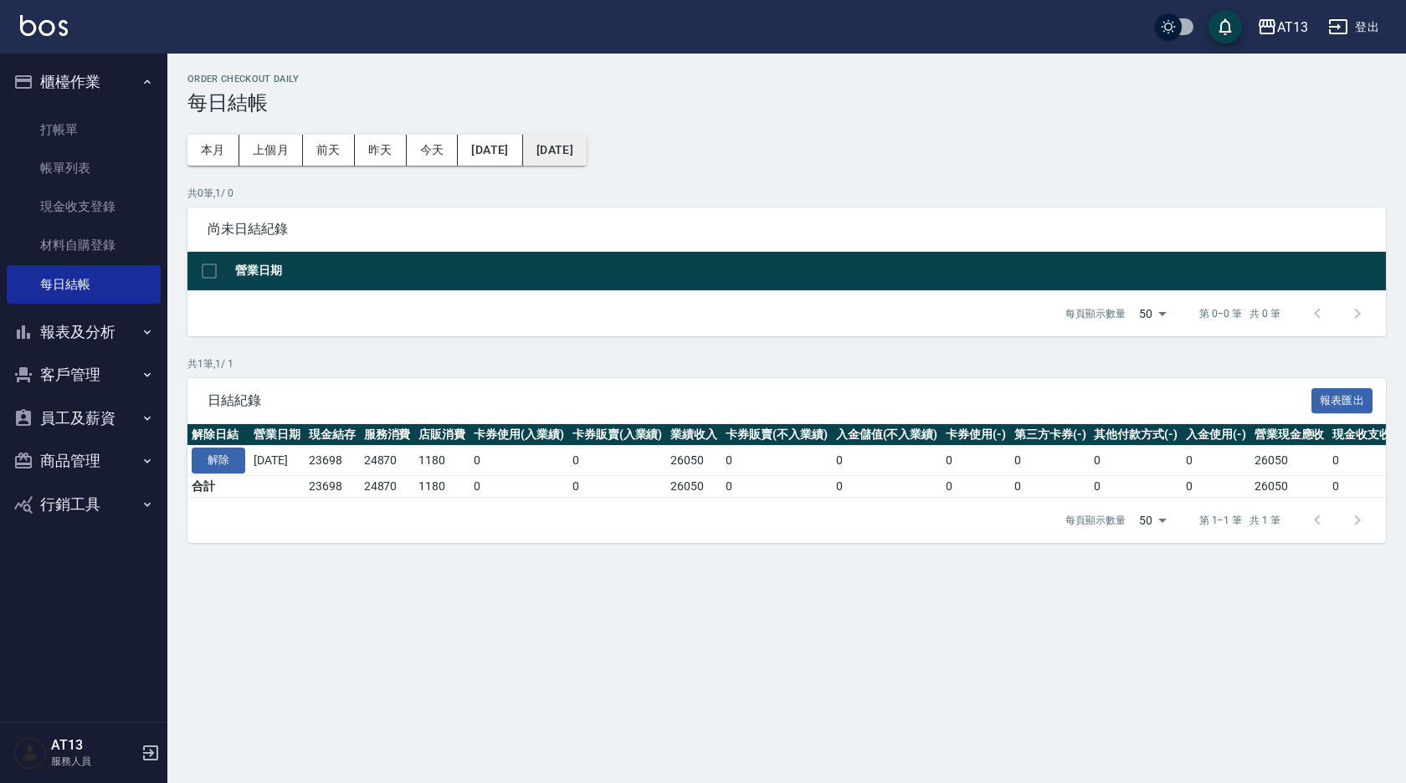
click at [587, 154] on button "[DATE]" at bounding box center [555, 150] width 64 height 31
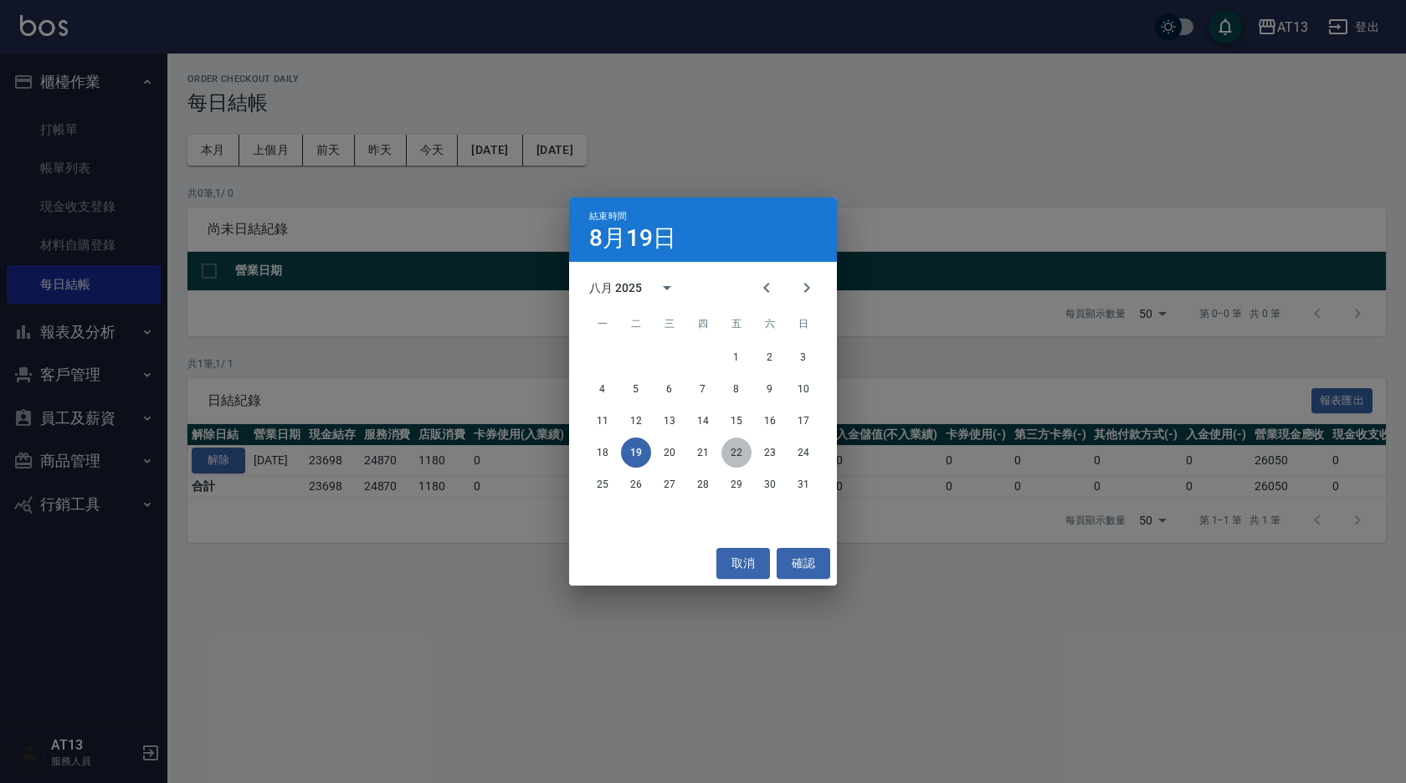
click at [743, 450] on button "22" at bounding box center [736, 453] width 30 height 30
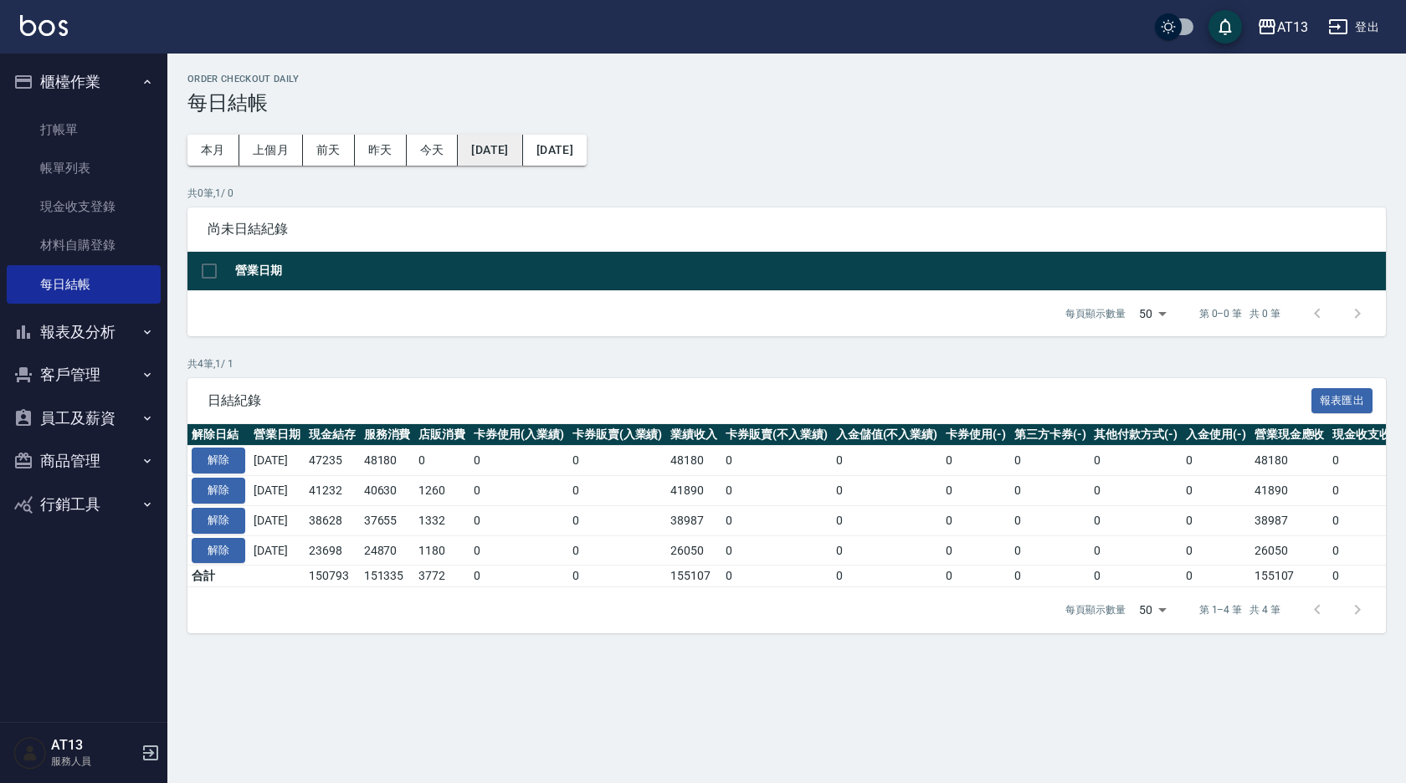
click at [522, 143] on button "[DATE]" at bounding box center [490, 150] width 64 height 31
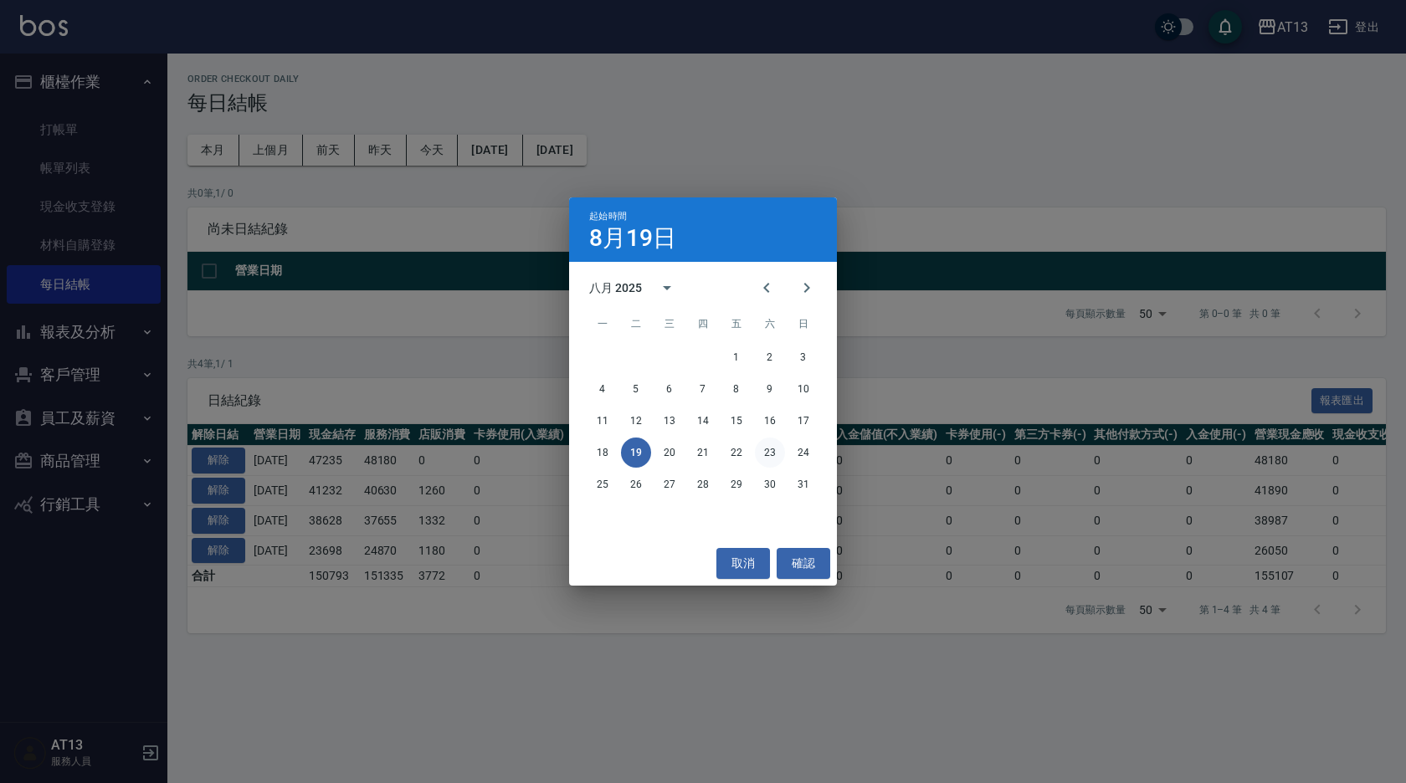
click at [769, 454] on button "23" at bounding box center [770, 453] width 30 height 30
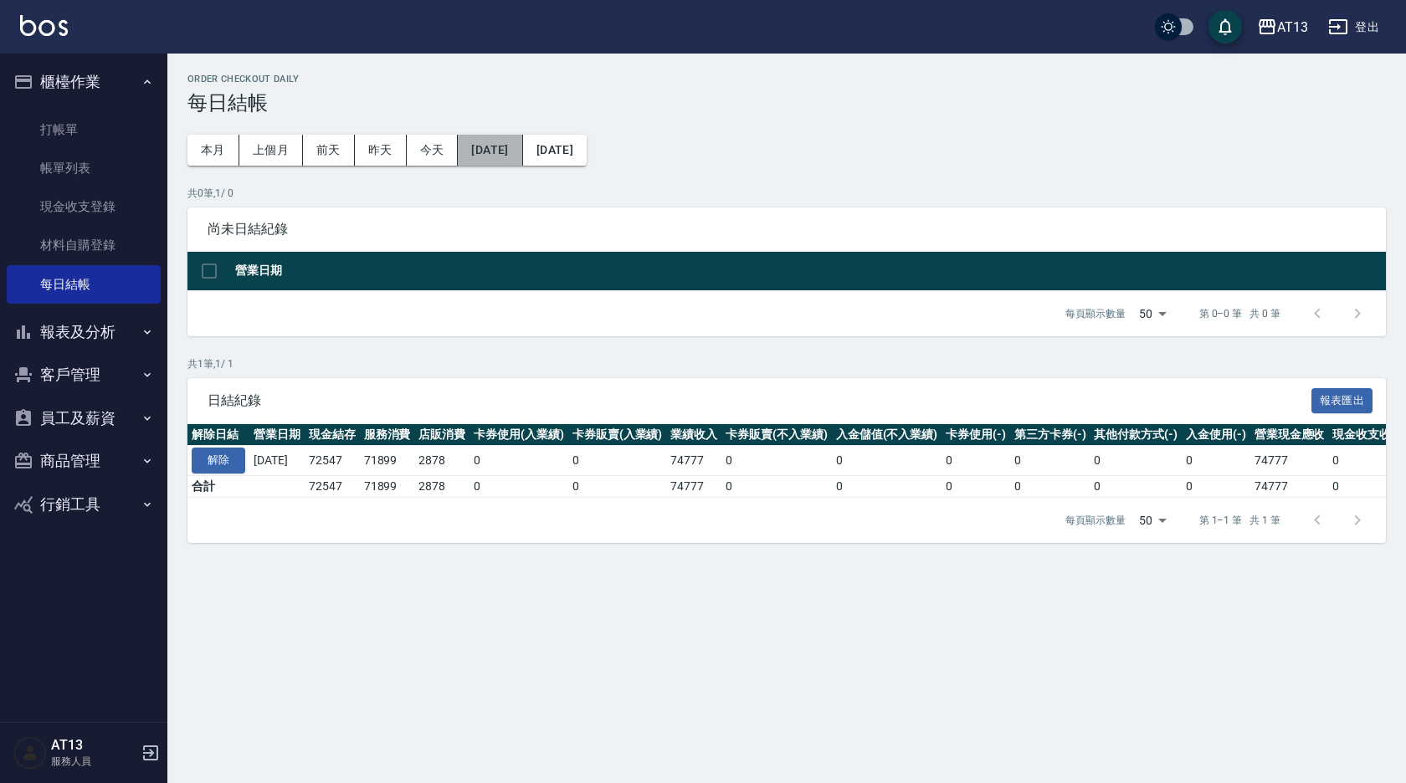
click at [515, 156] on button "[DATE]" at bounding box center [490, 150] width 64 height 31
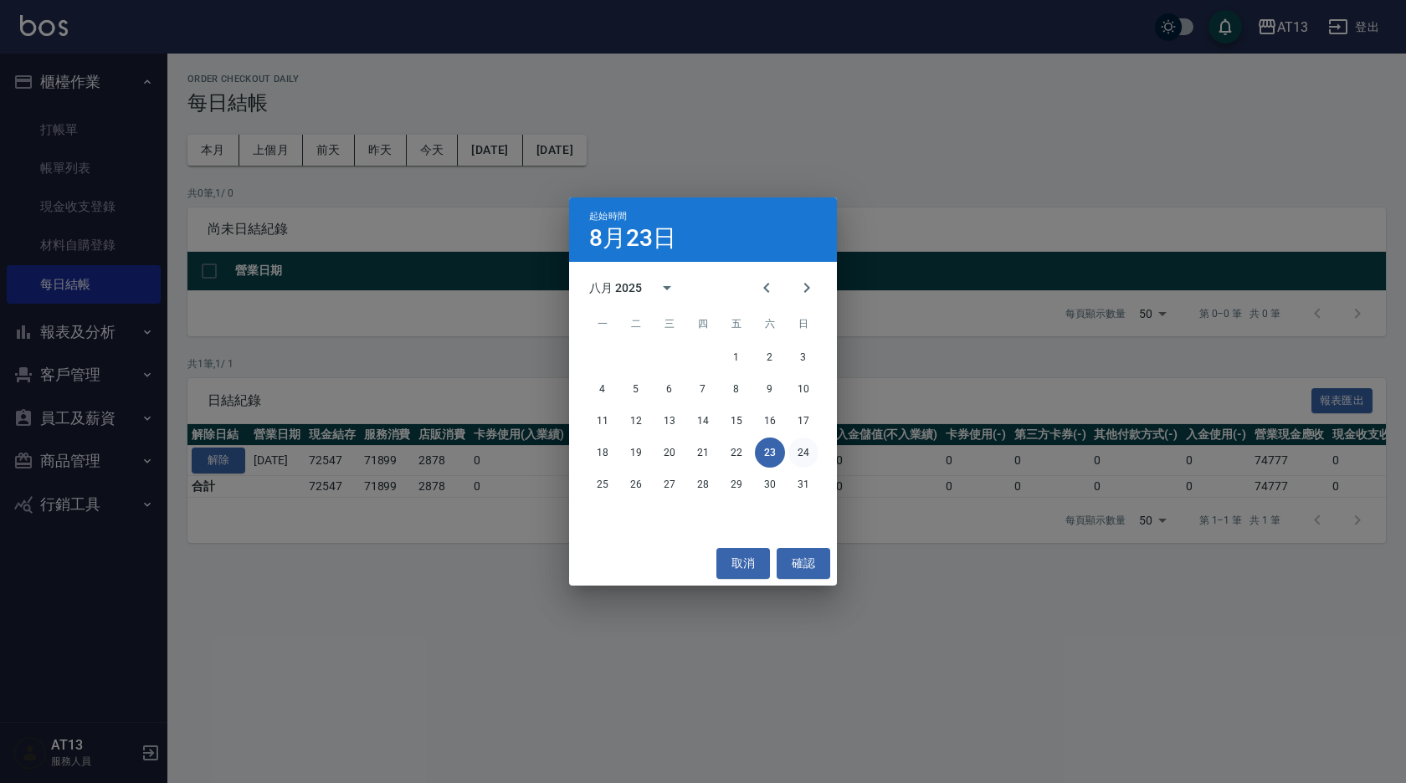
click at [802, 450] on button "24" at bounding box center [803, 453] width 30 height 30
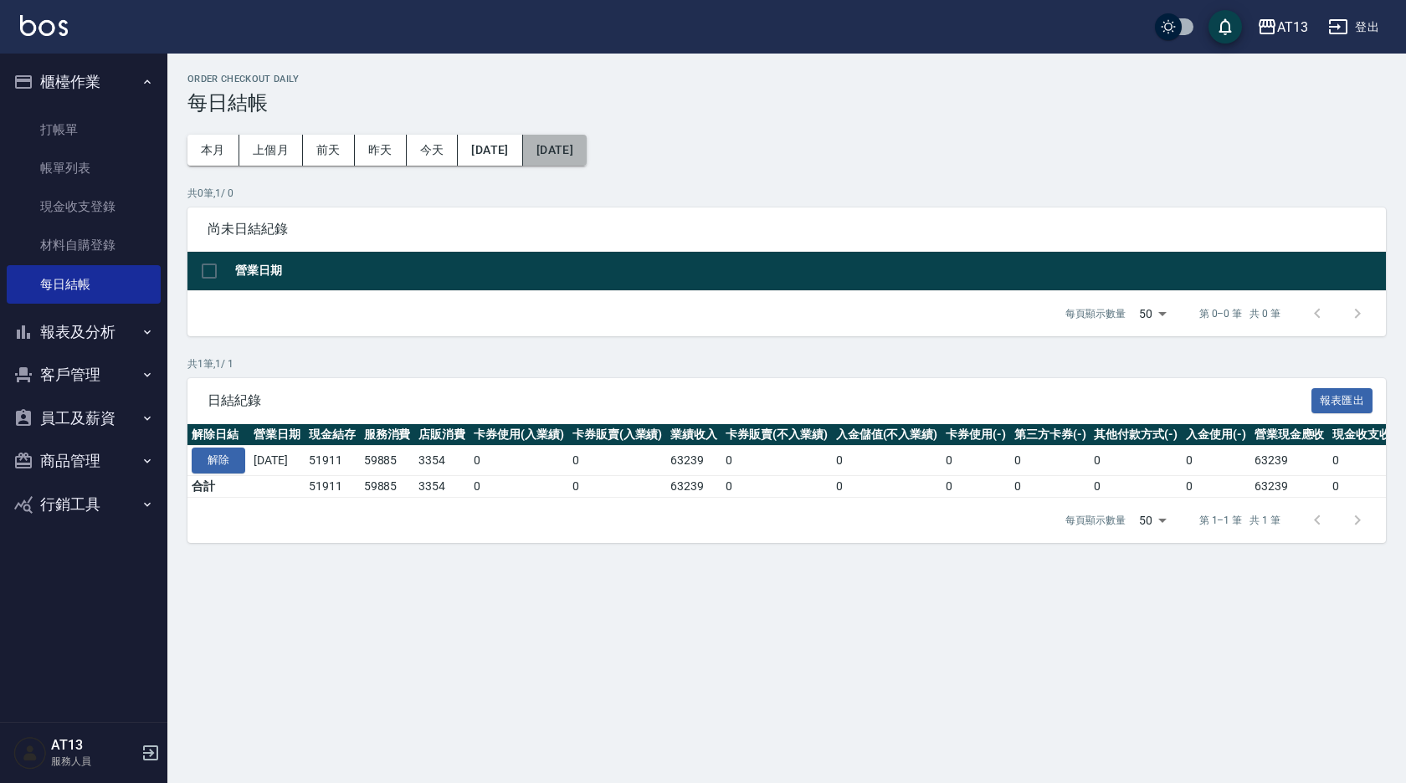
click at [587, 150] on button "[DATE]" at bounding box center [555, 150] width 64 height 31
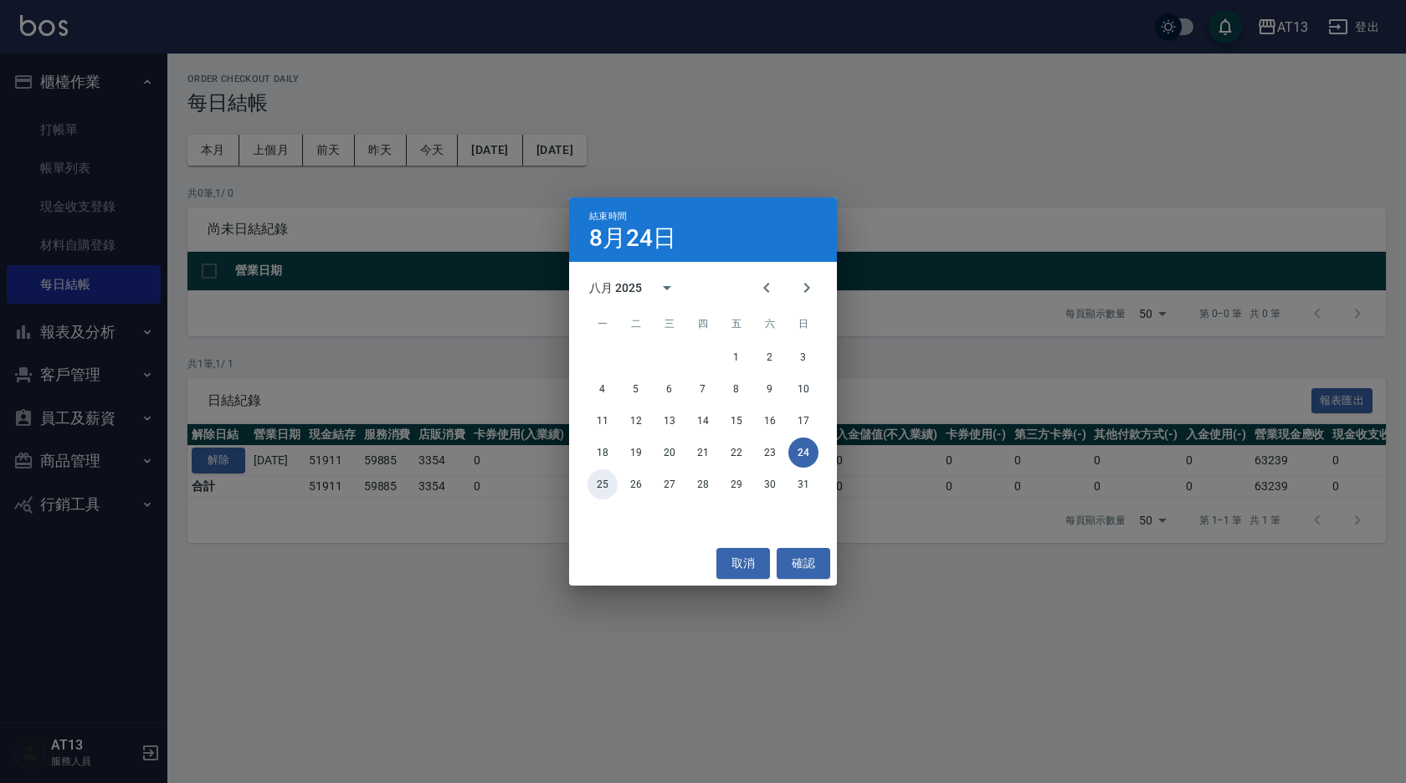
click at [593, 486] on button "25" at bounding box center [602, 484] width 30 height 30
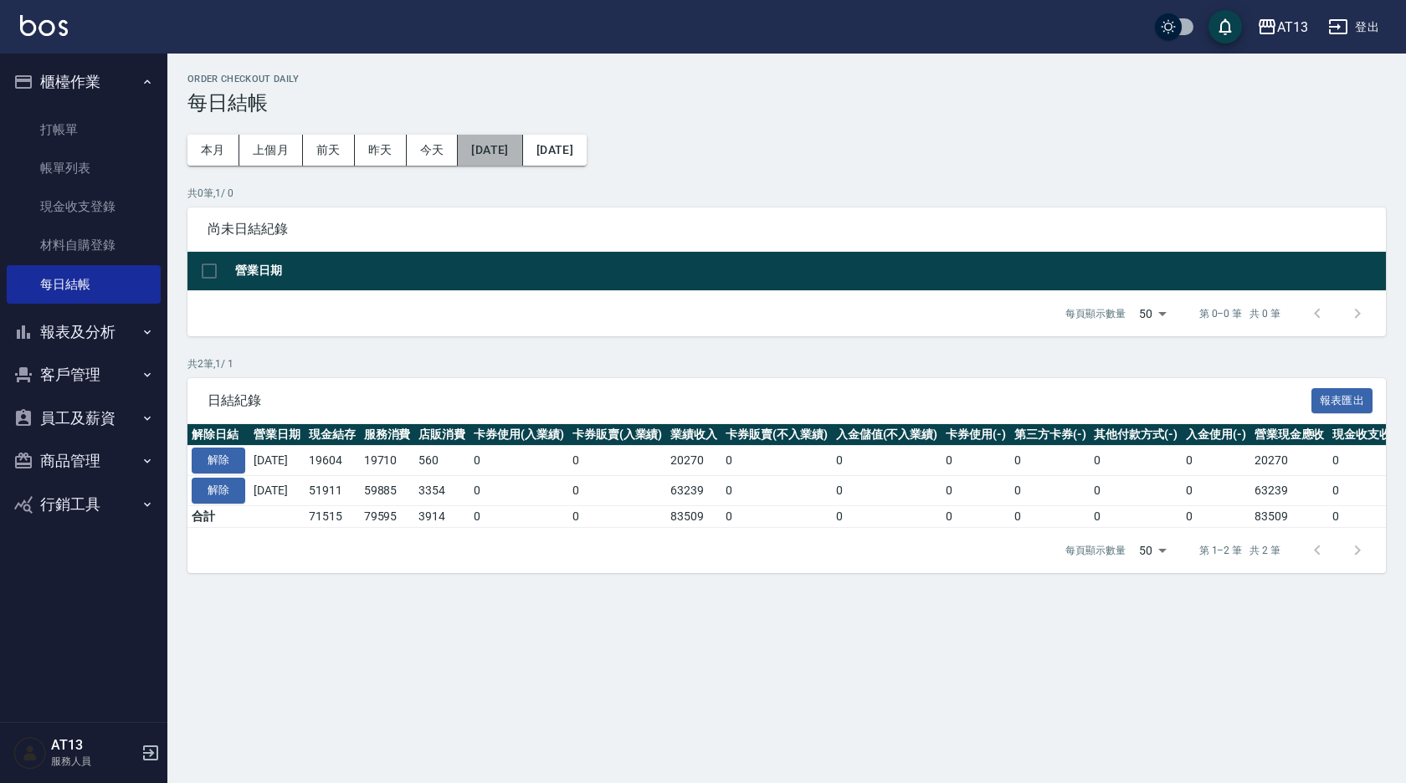
click at [517, 149] on button "[DATE]" at bounding box center [490, 150] width 64 height 31
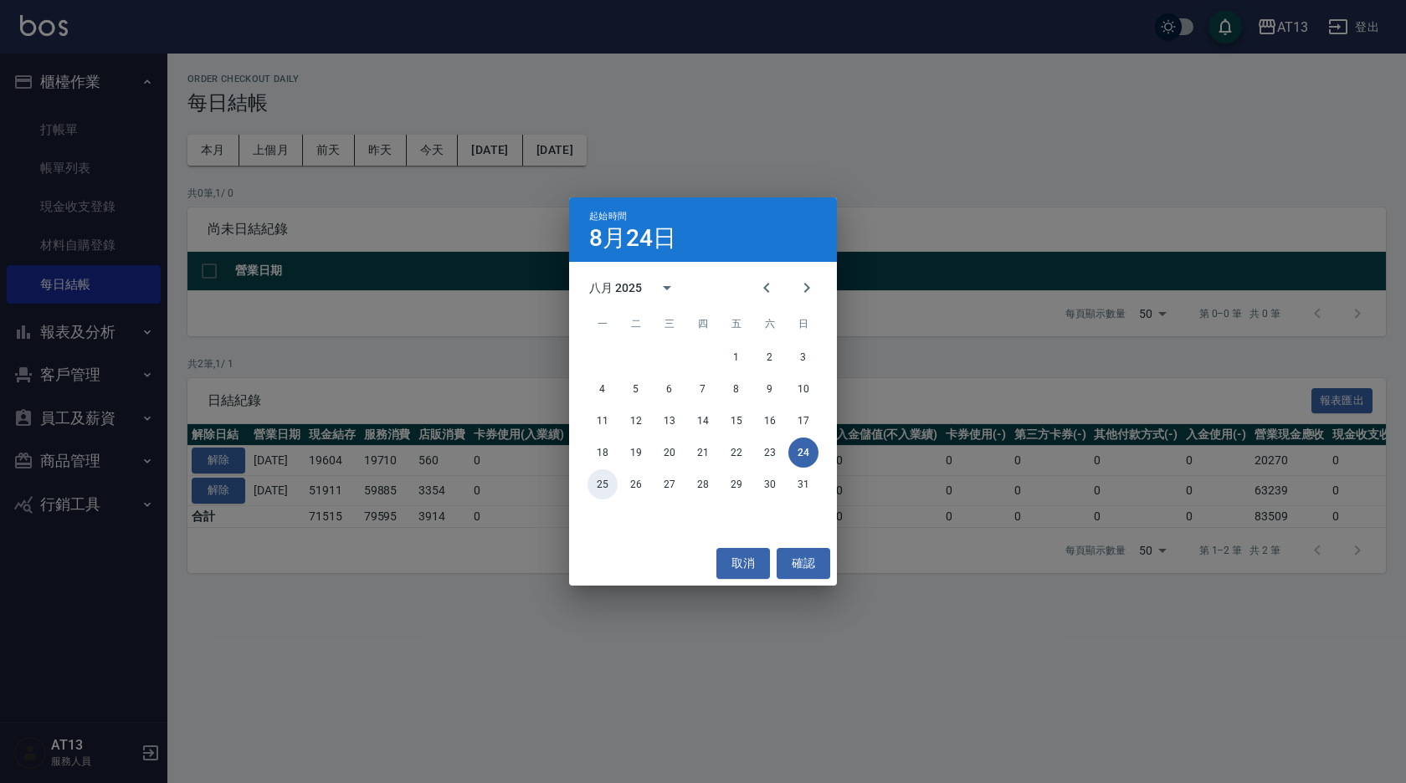
click at [608, 482] on button "25" at bounding box center [602, 484] width 30 height 30
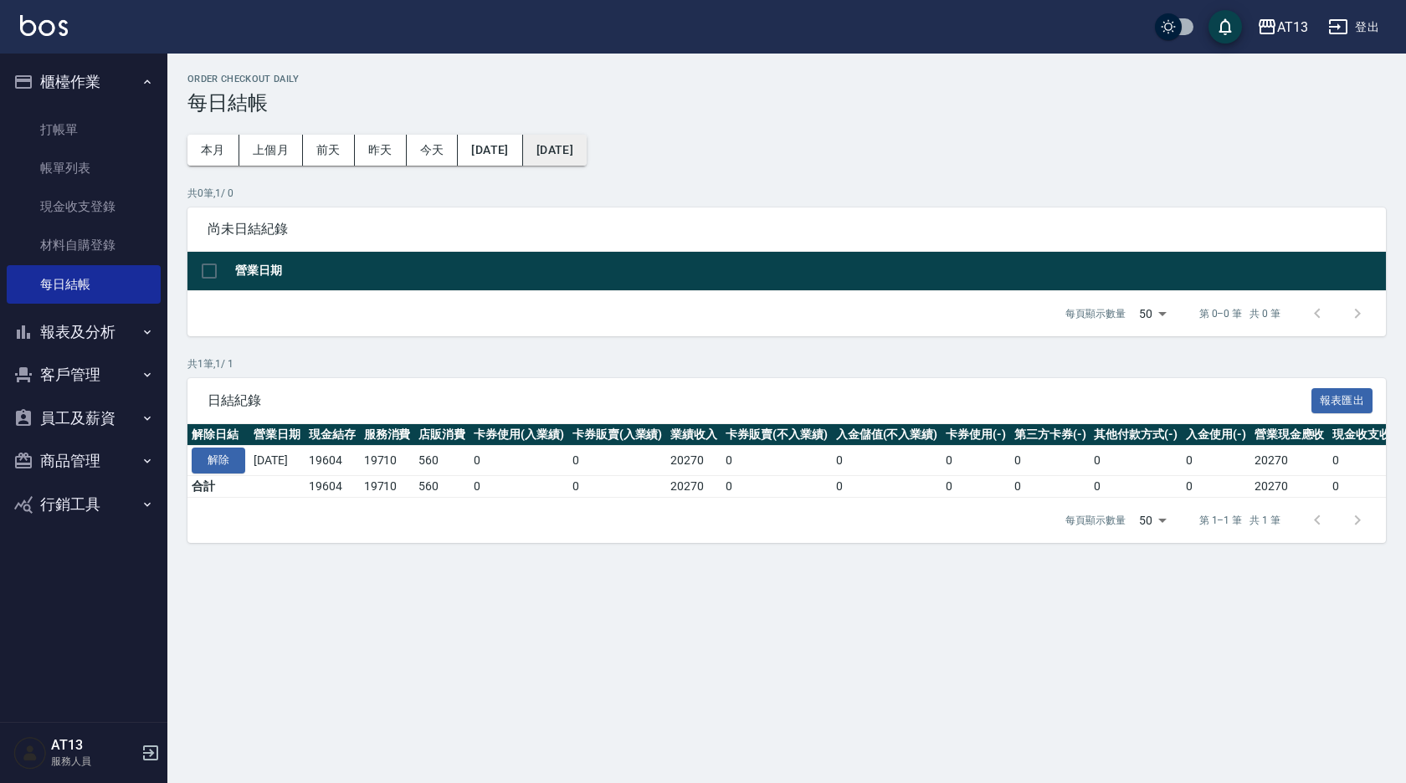
click at [587, 154] on button "[DATE]" at bounding box center [555, 150] width 64 height 31
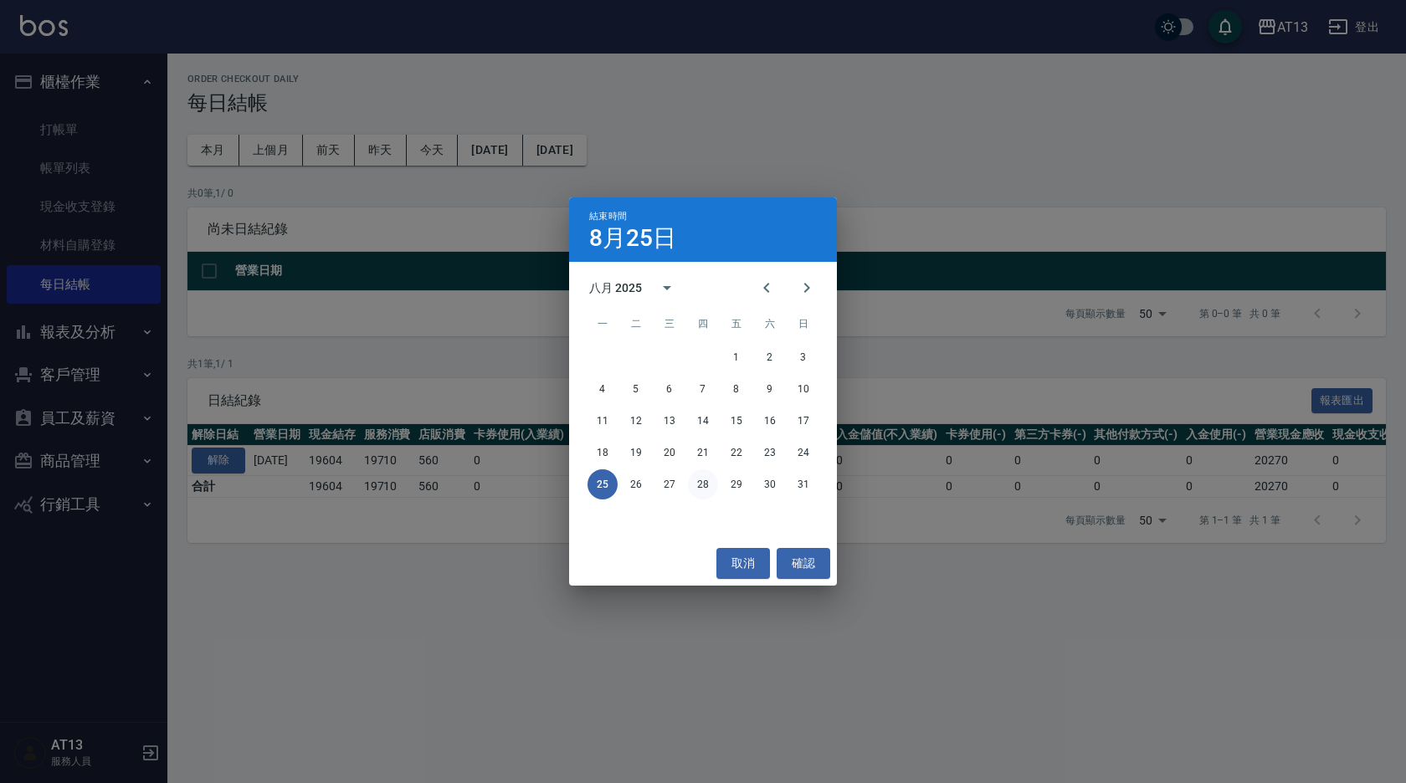
click at [697, 490] on button "28" at bounding box center [703, 484] width 30 height 30
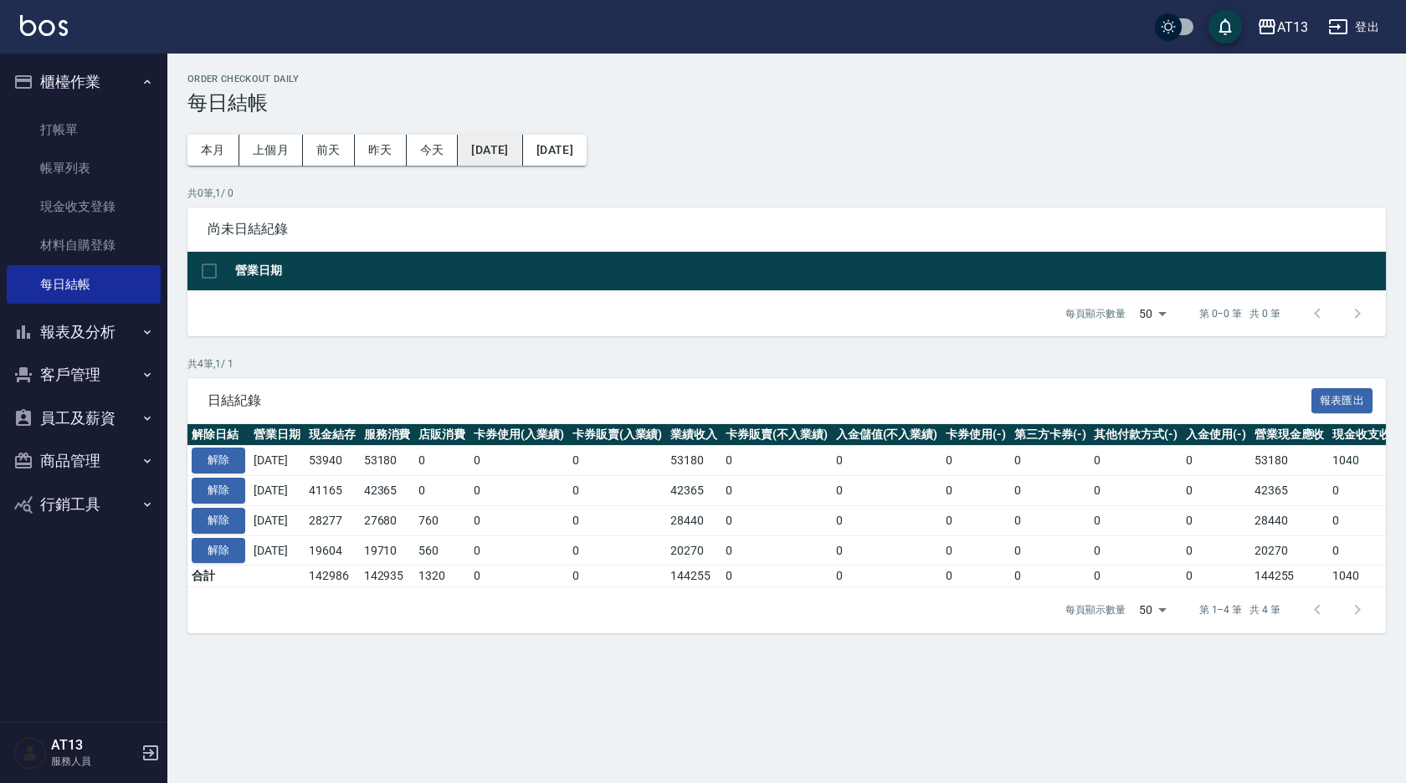
click at [522, 142] on button "[DATE]" at bounding box center [490, 150] width 64 height 31
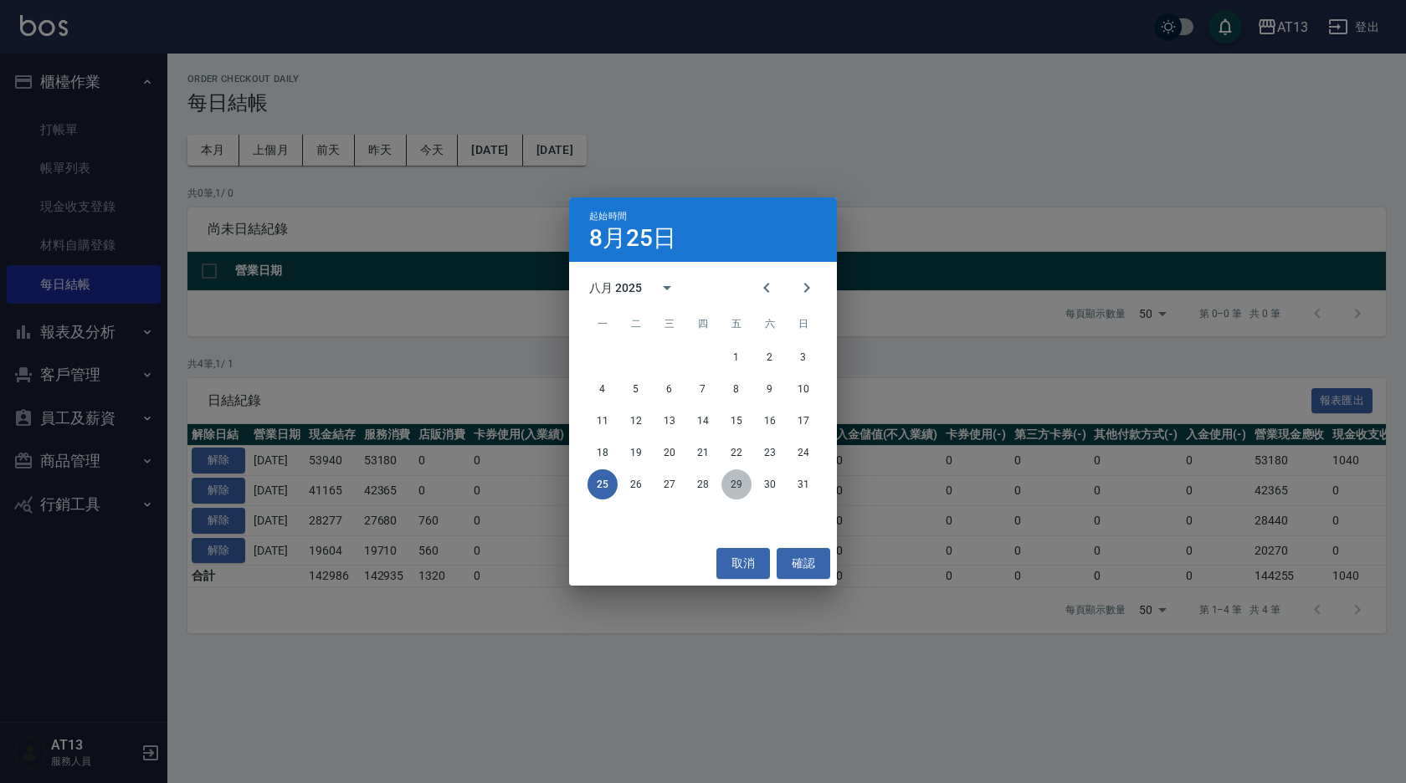
click at [741, 484] on button "29" at bounding box center [736, 484] width 30 height 30
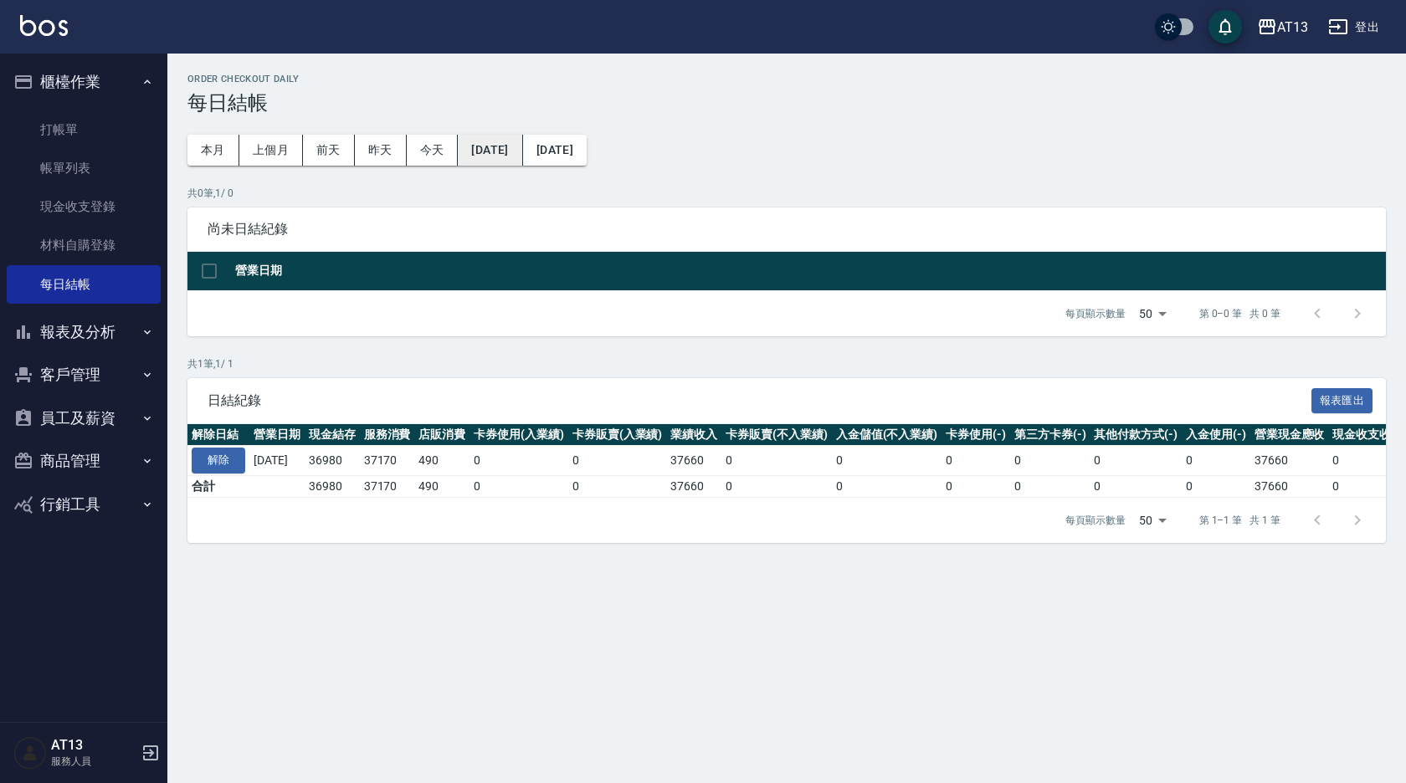
click at [512, 145] on button "[DATE]" at bounding box center [490, 150] width 64 height 31
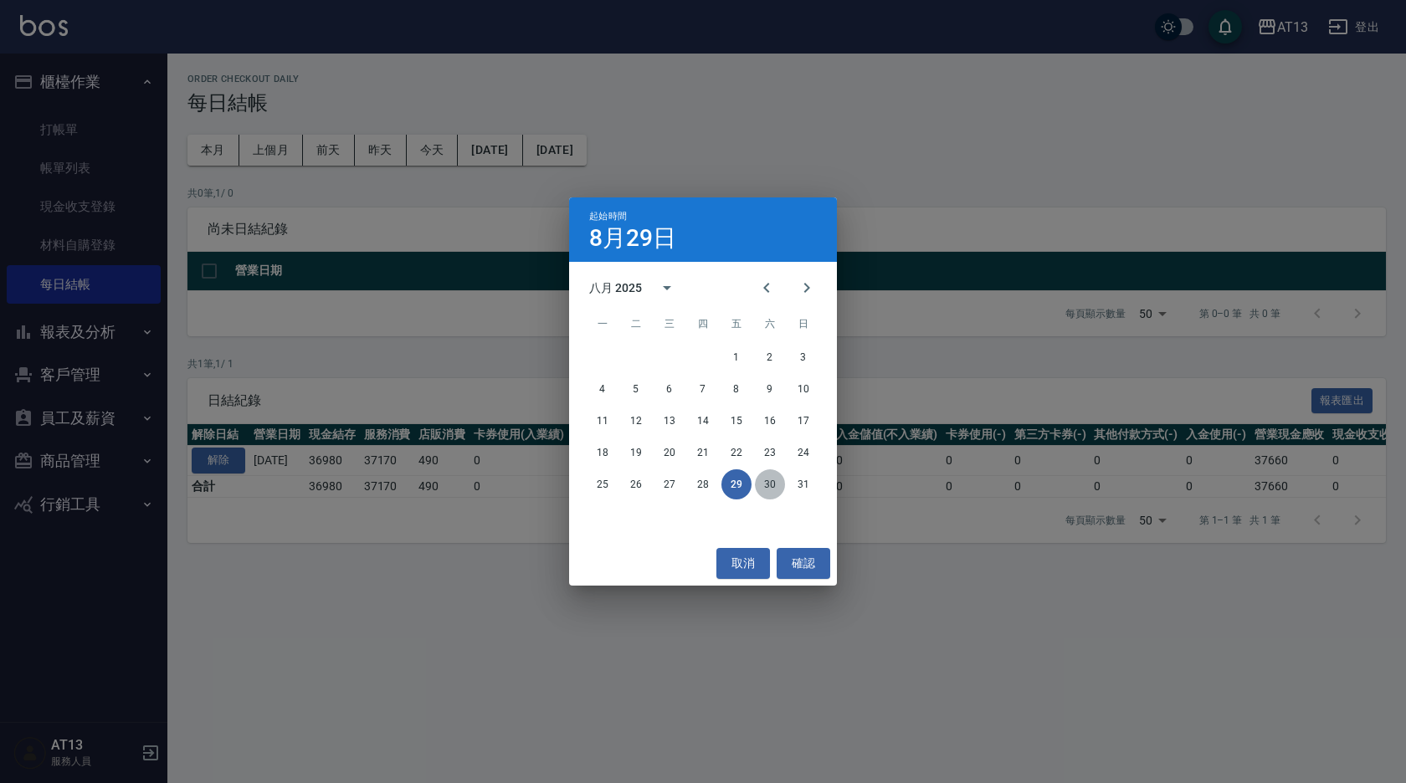
click at [757, 475] on button "30" at bounding box center [770, 484] width 30 height 30
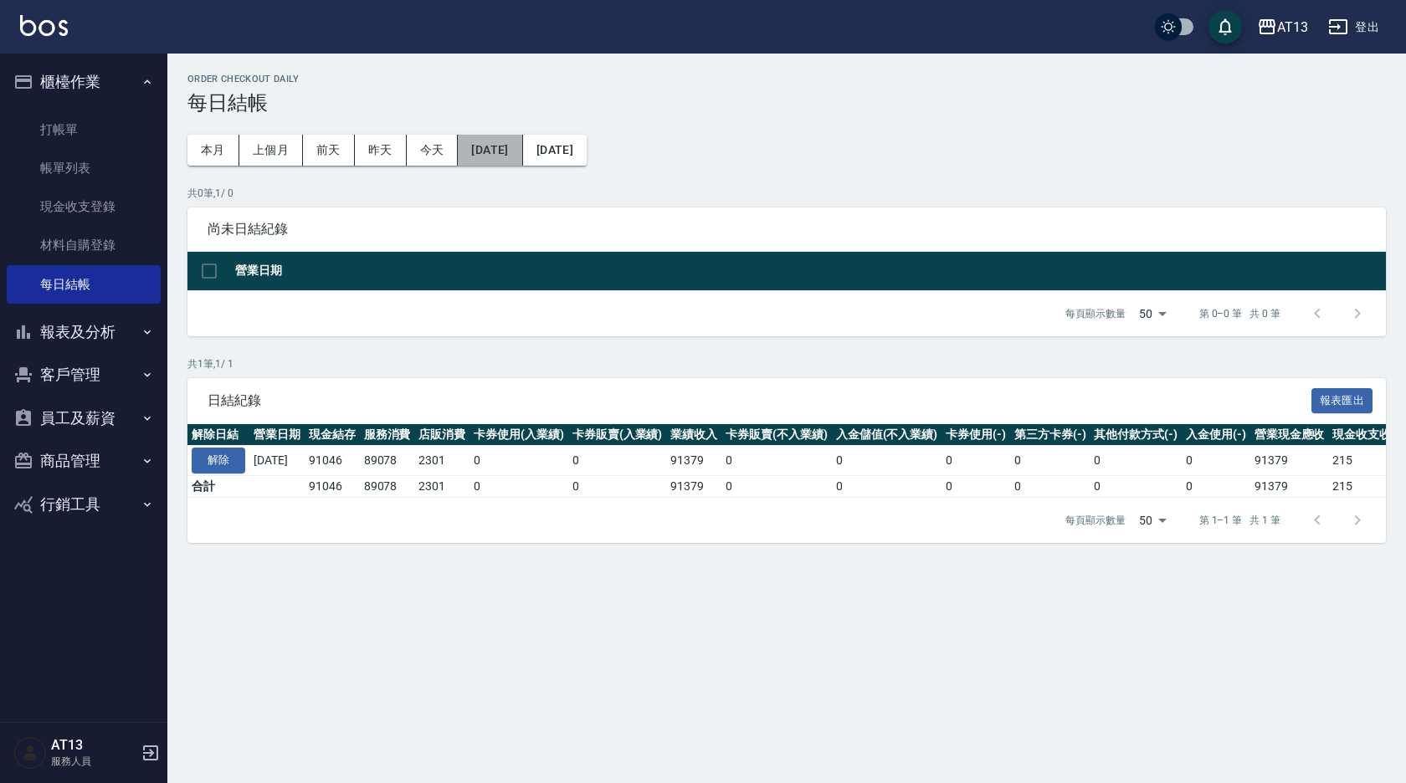
click at [522, 151] on button "[DATE]" at bounding box center [490, 150] width 64 height 31
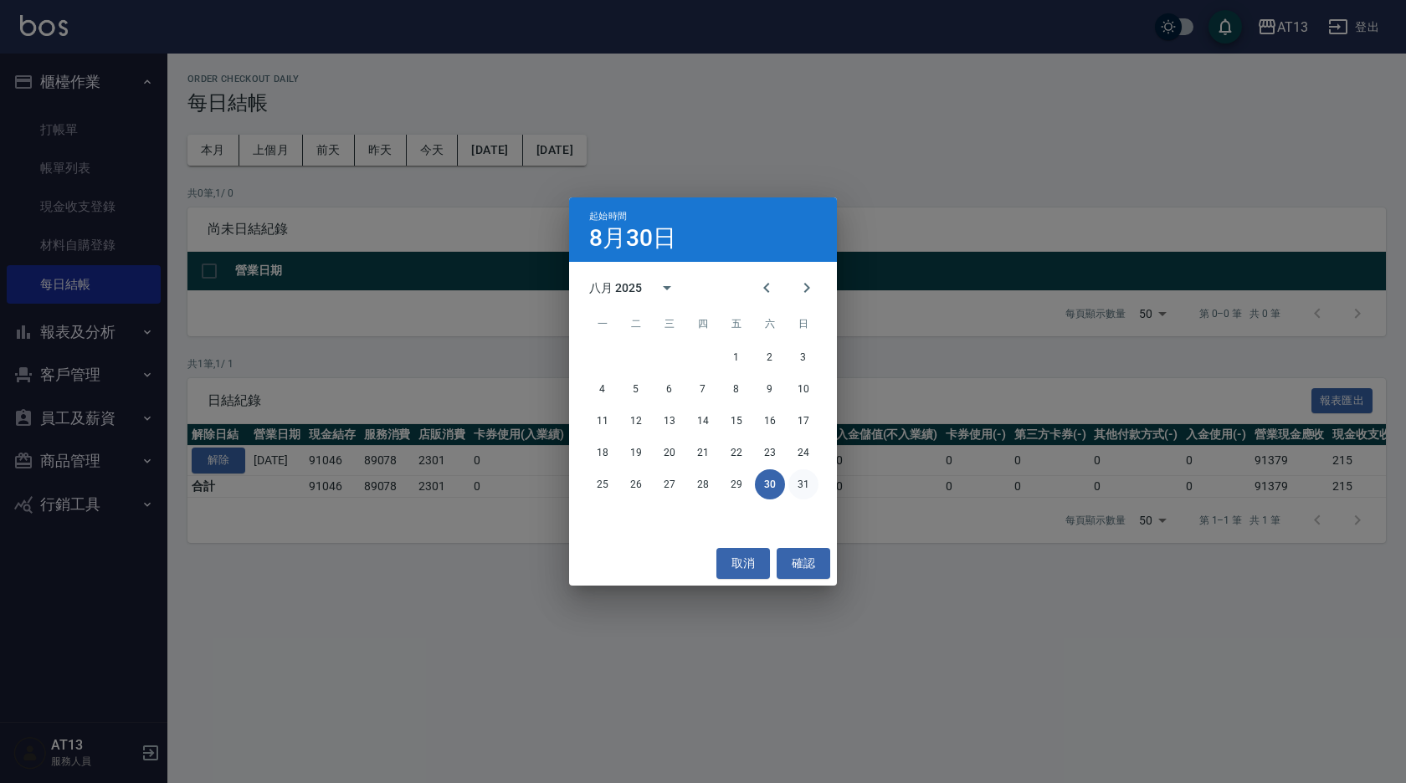
click at [804, 475] on button "31" at bounding box center [803, 484] width 30 height 30
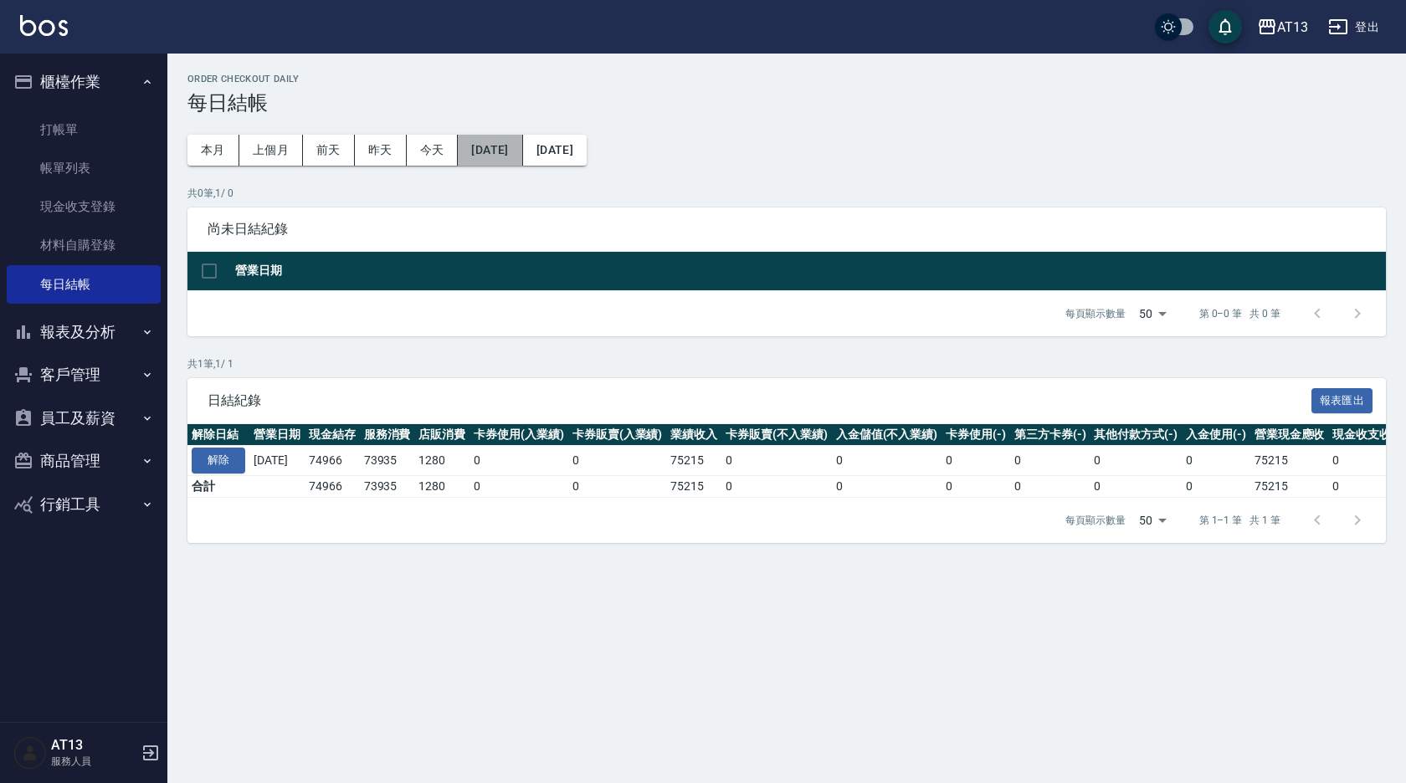
click at [522, 142] on button "[DATE]" at bounding box center [490, 150] width 64 height 31
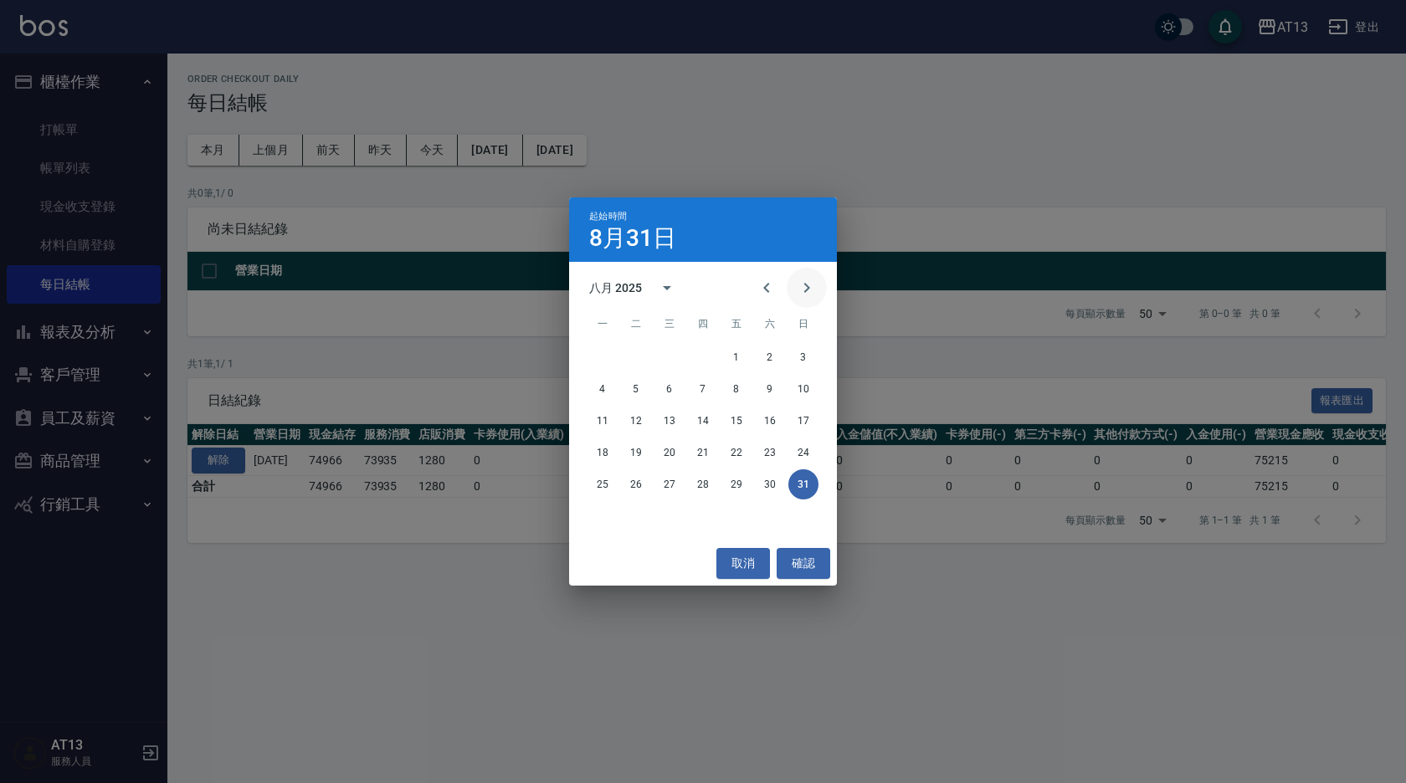
click at [810, 279] on icon "Next month" at bounding box center [807, 288] width 20 height 20
click at [608, 355] on button "1" at bounding box center [602, 357] width 30 height 30
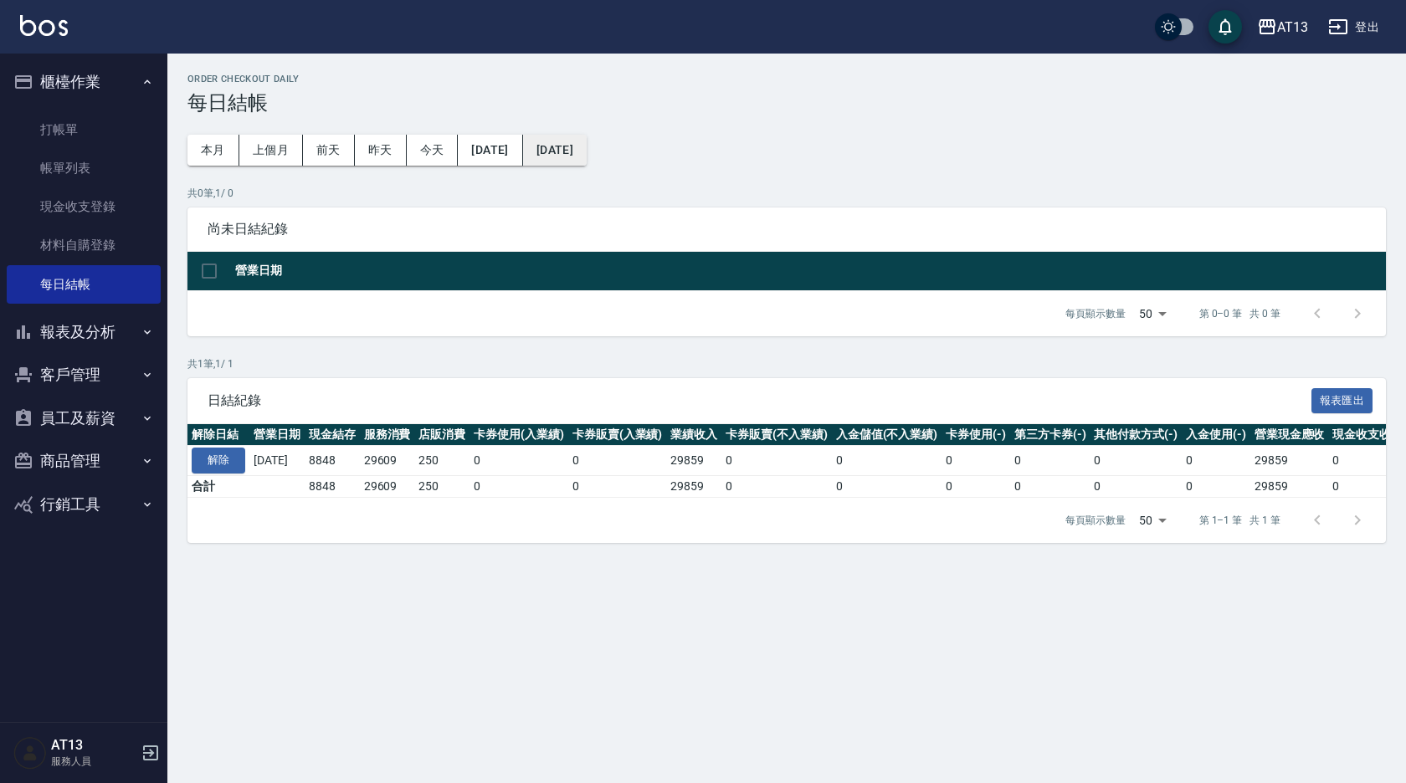
click at [578, 151] on button "[DATE]" at bounding box center [555, 150] width 64 height 31
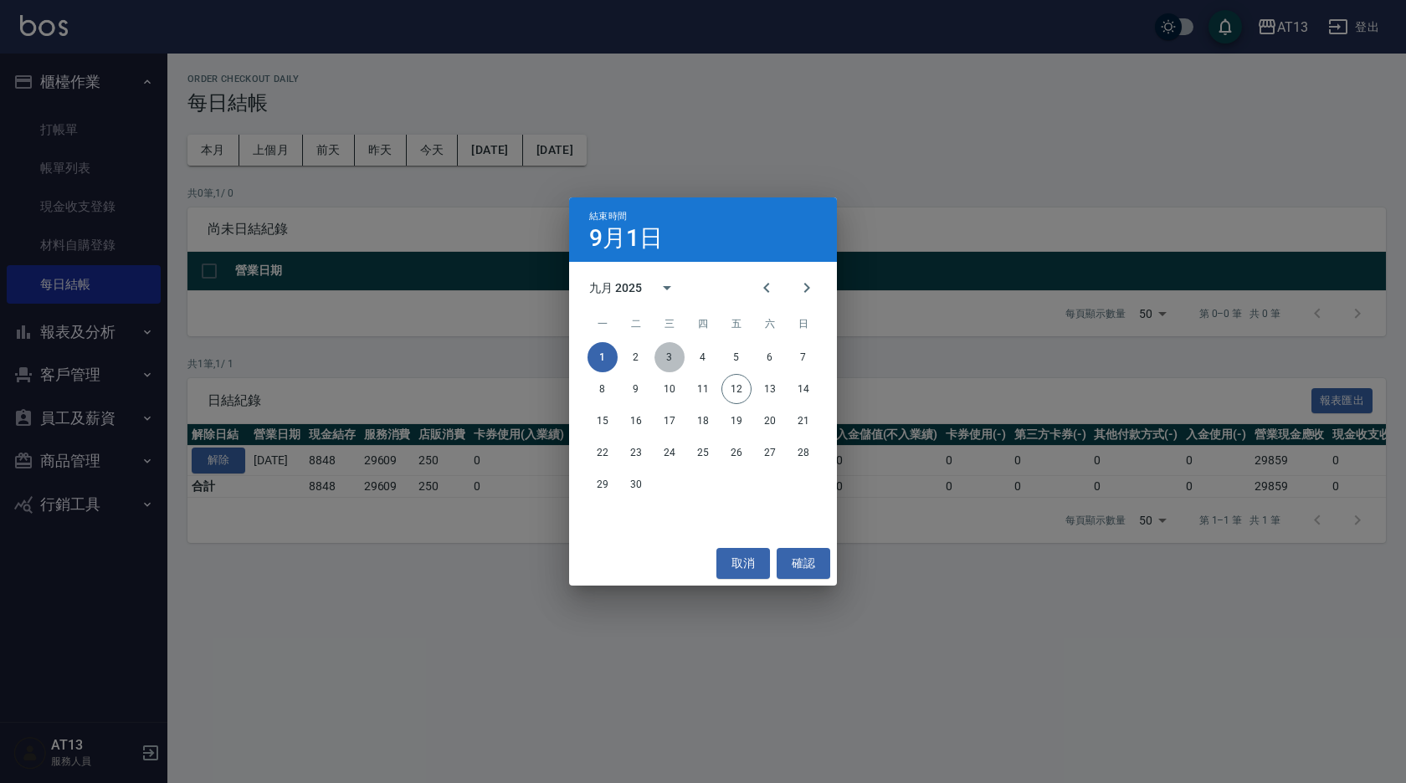
click at [666, 356] on button "3" at bounding box center [669, 357] width 30 height 30
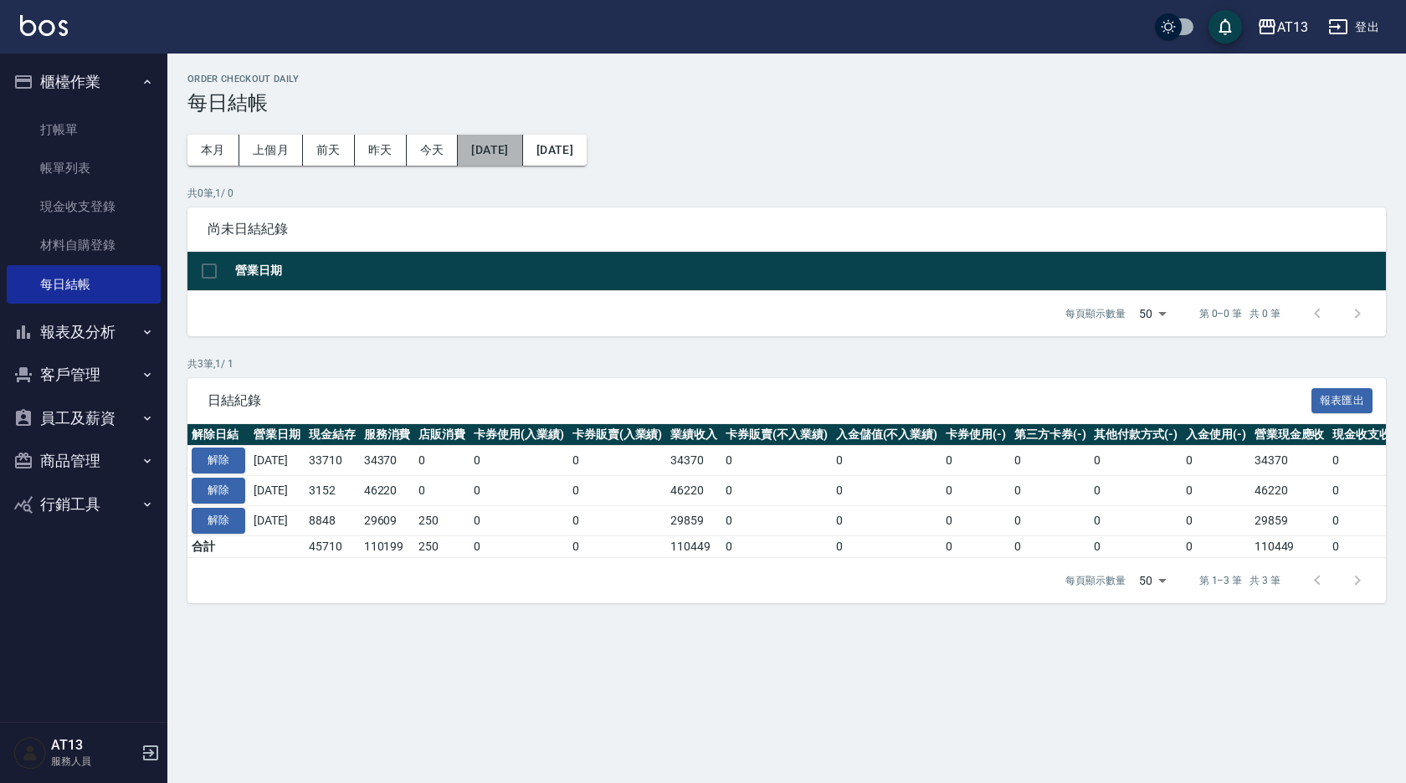
click at [518, 162] on button "[DATE]" at bounding box center [490, 150] width 64 height 31
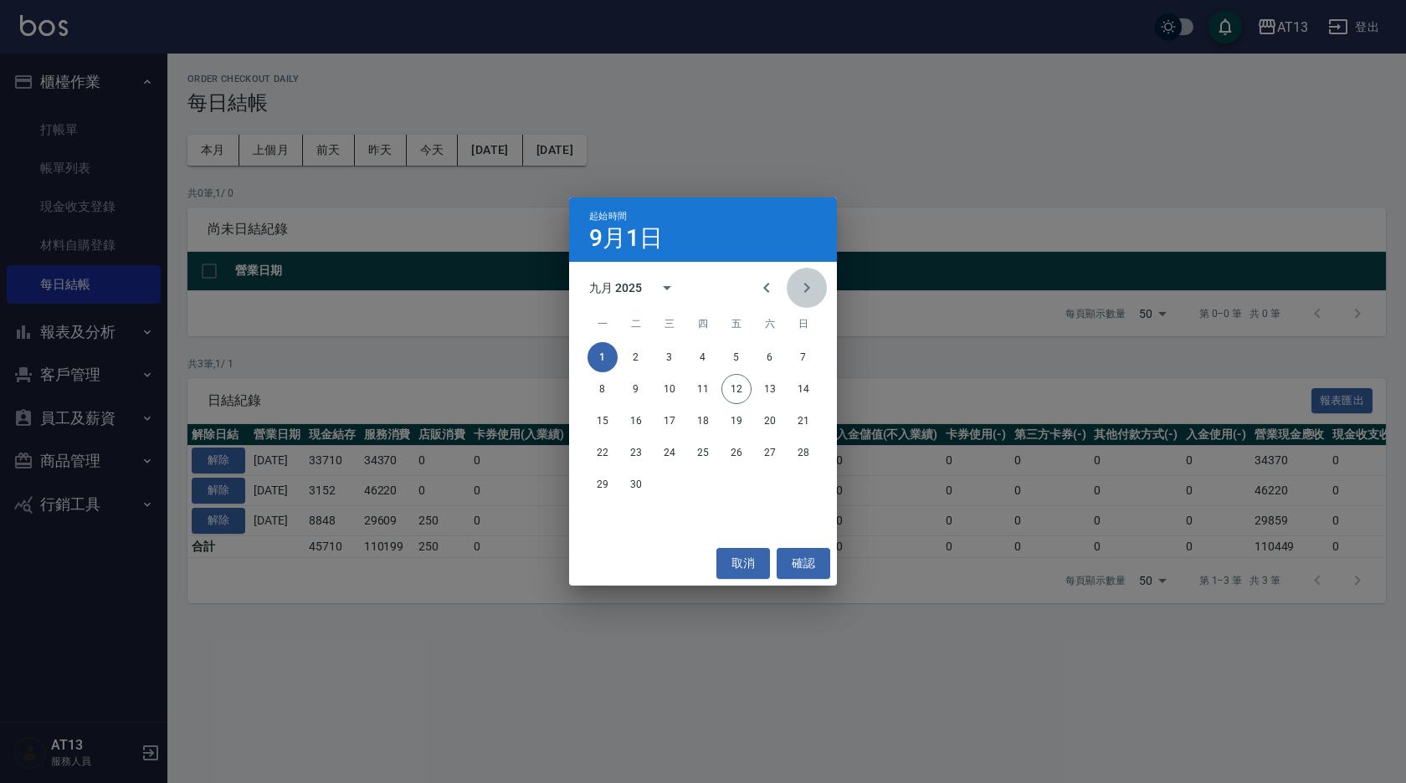
click at [802, 295] on icon "Next month" at bounding box center [807, 288] width 20 height 20
click at [77, 277] on div "起始時間 9月1日 十月 2025 一 二 三 四 五 六 日 1 2 3 4 5 6 7 8 9 10 11 12 13 14 15 16 17 18 19…" at bounding box center [703, 391] width 1406 height 783
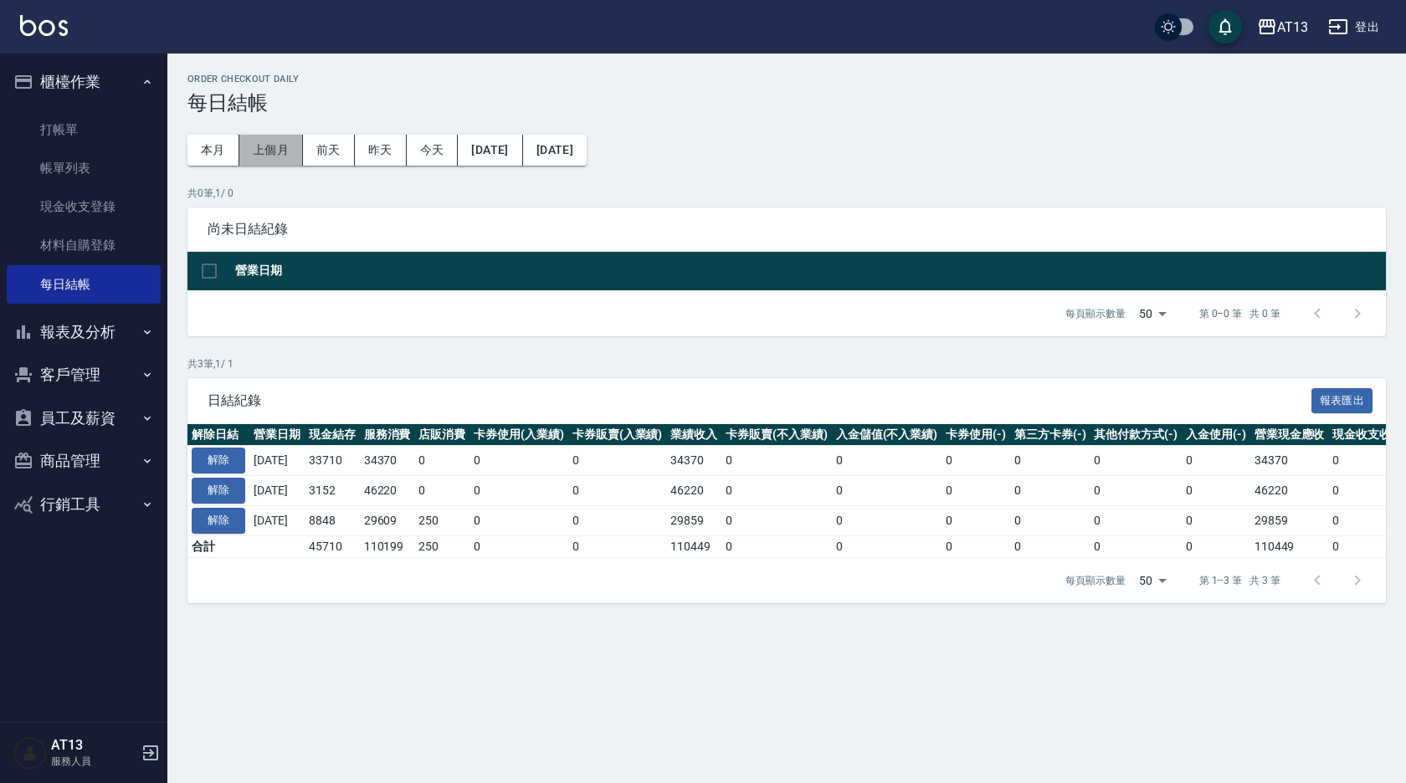
click at [284, 147] on button "上個月" at bounding box center [271, 150] width 64 height 31
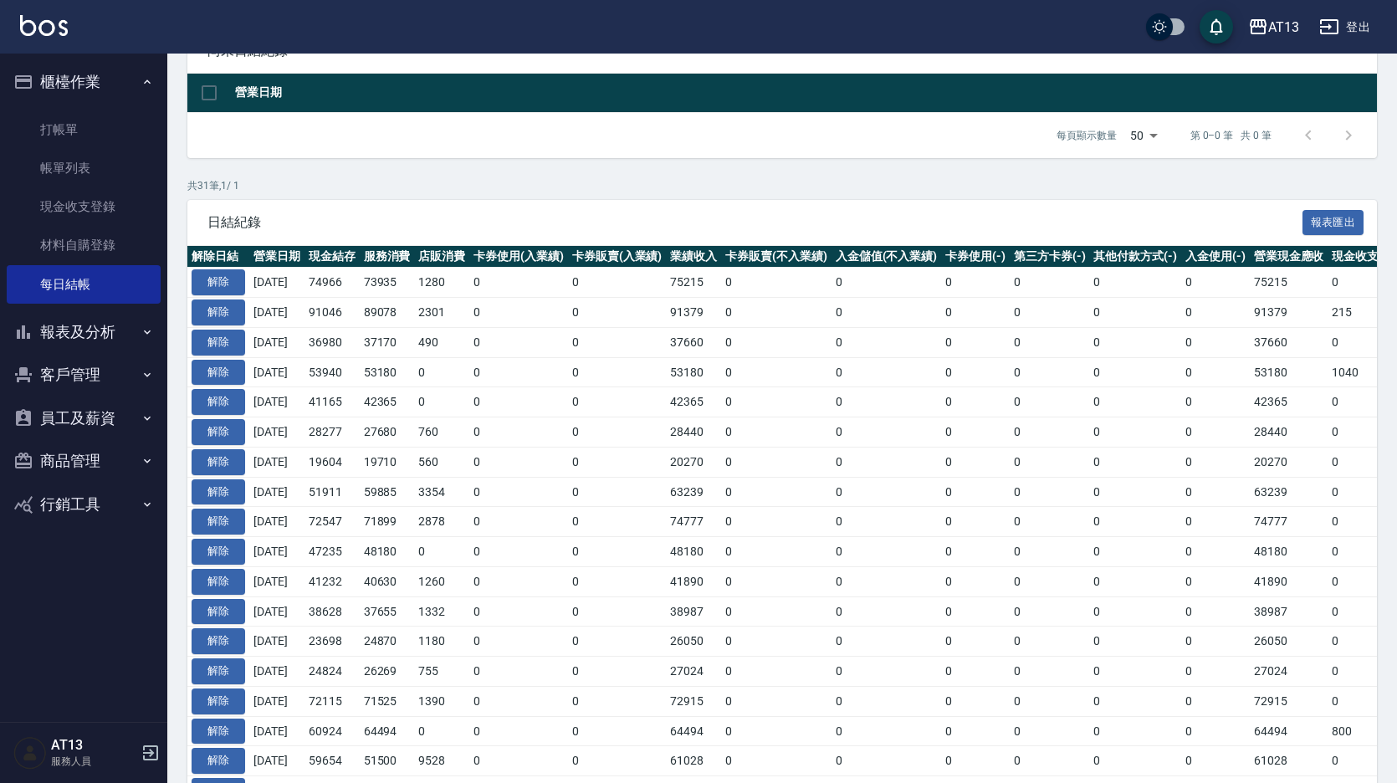
scroll to position [272, 0]
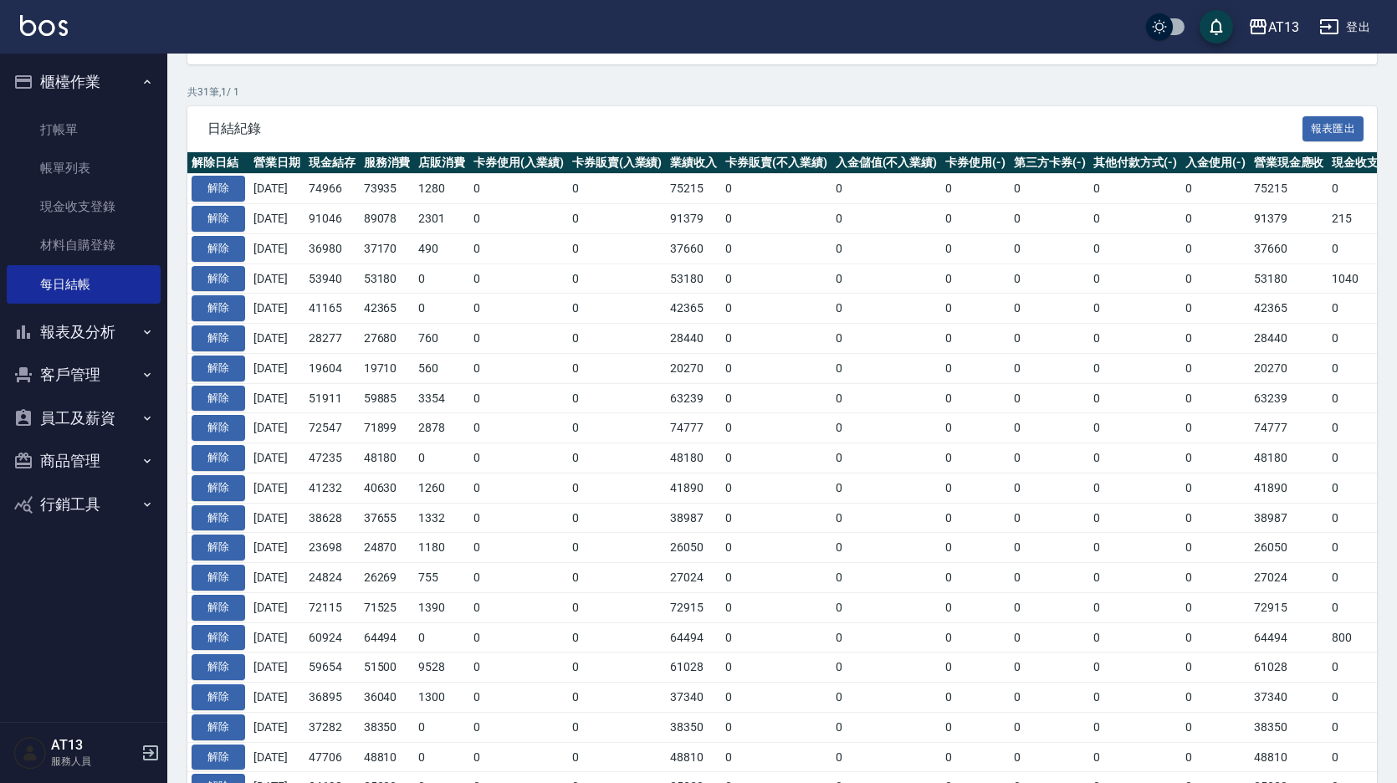
click at [93, 336] on button "報表及分析" at bounding box center [84, 332] width 154 height 44
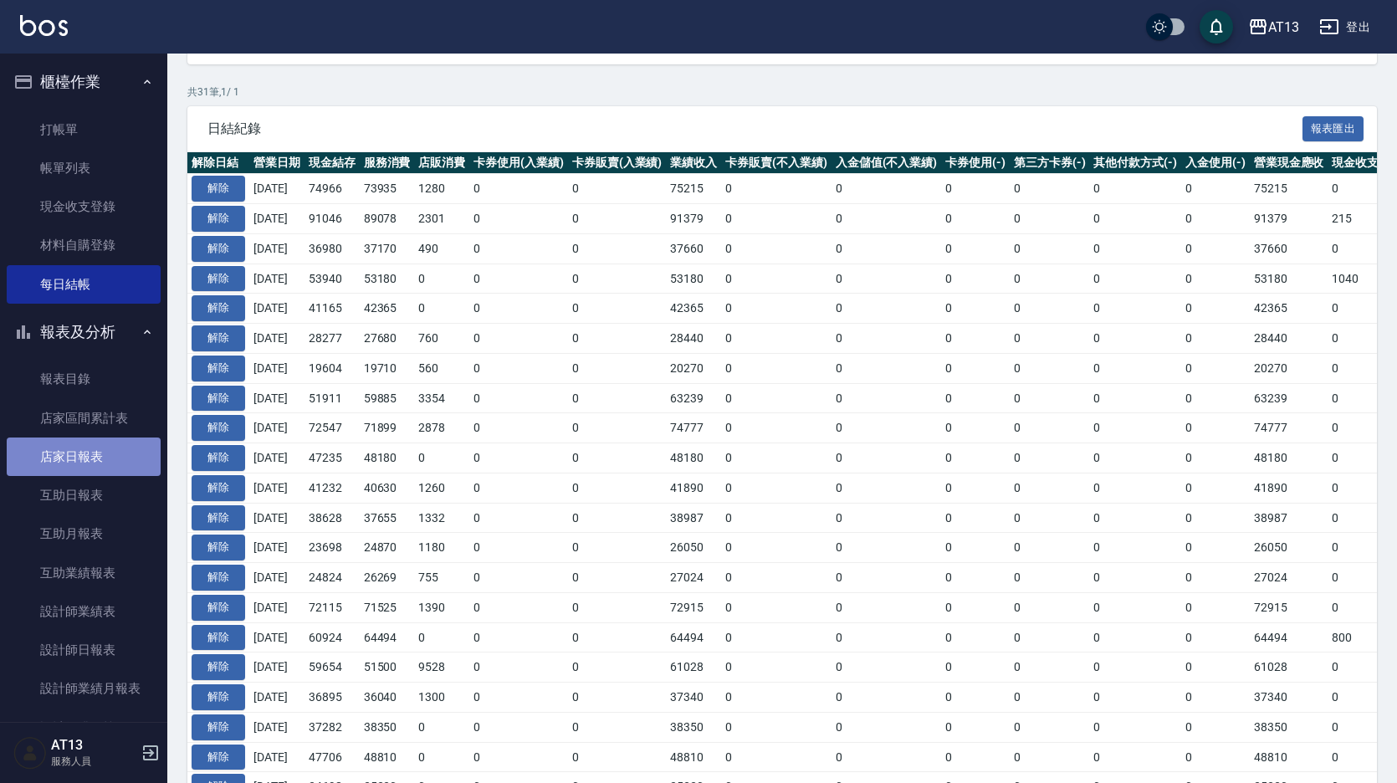
click at [93, 458] on link "店家日報表" at bounding box center [84, 457] width 154 height 38
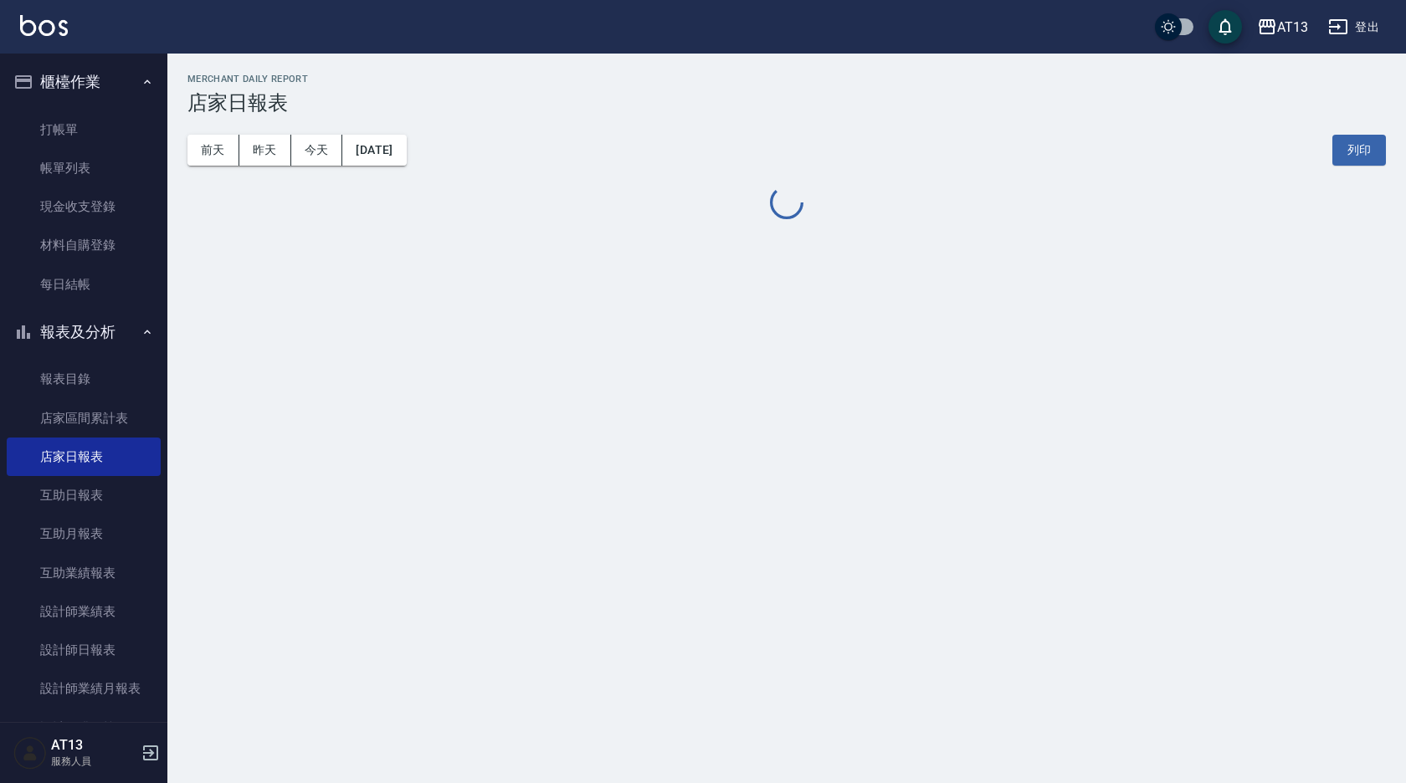
click at [390, 144] on button "[DATE]" at bounding box center [374, 150] width 64 height 31
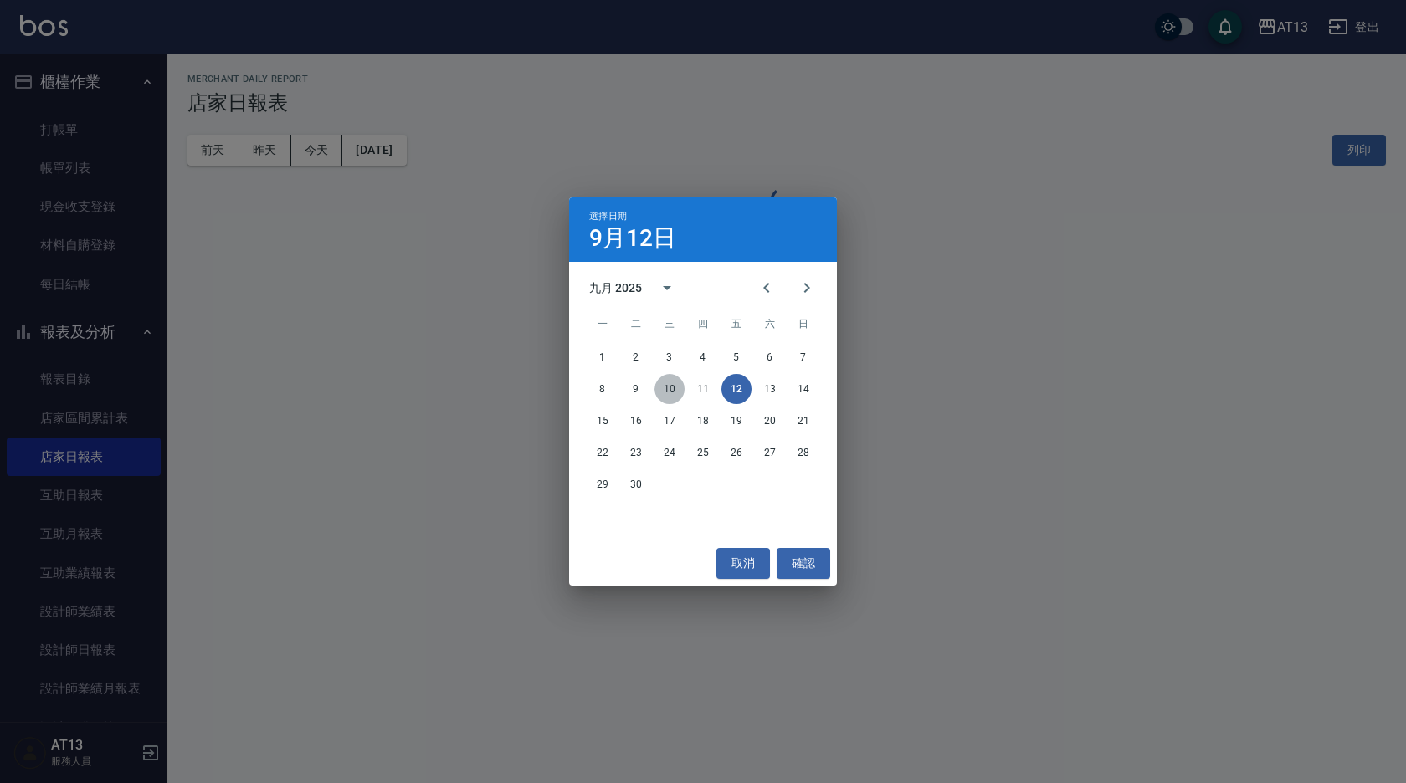
click at [673, 389] on button "10" at bounding box center [669, 389] width 30 height 30
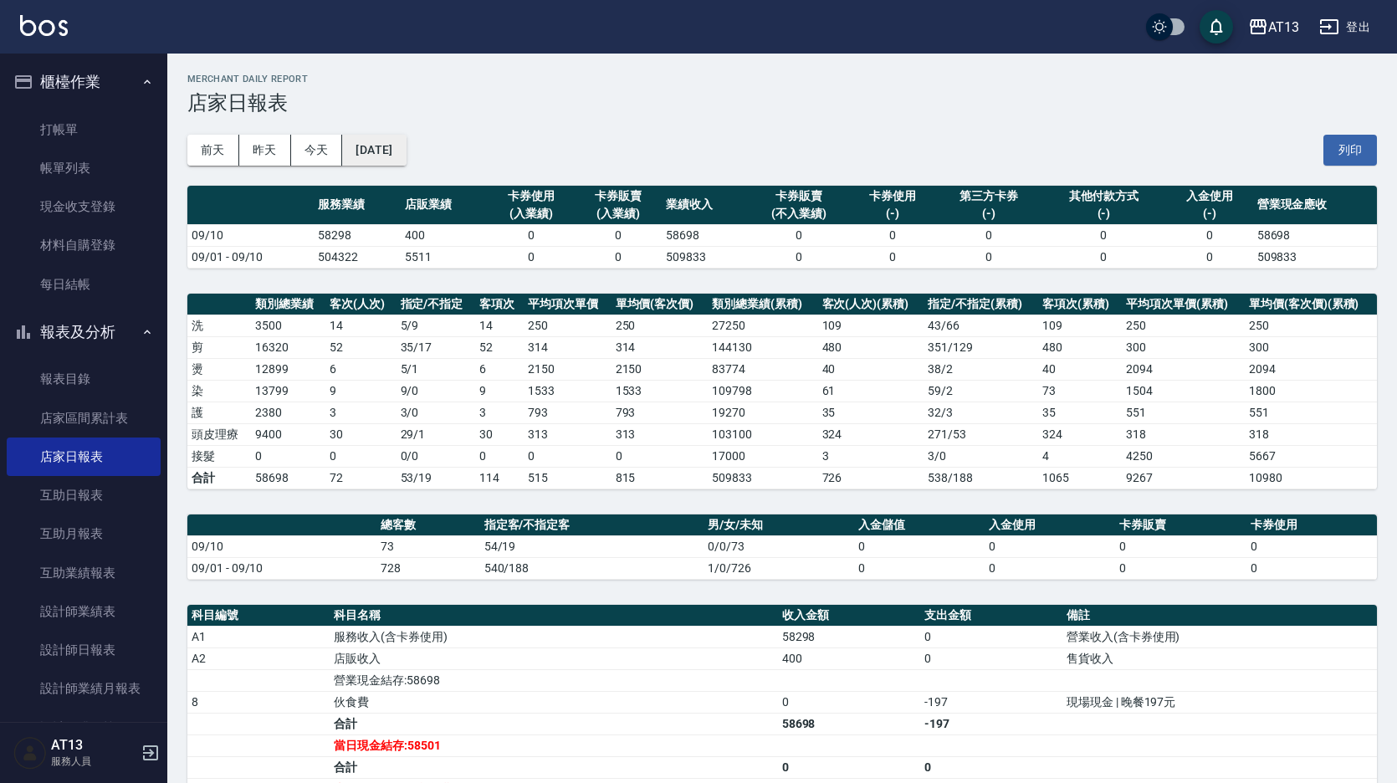
click at [382, 141] on button "[DATE]" at bounding box center [374, 150] width 64 height 31
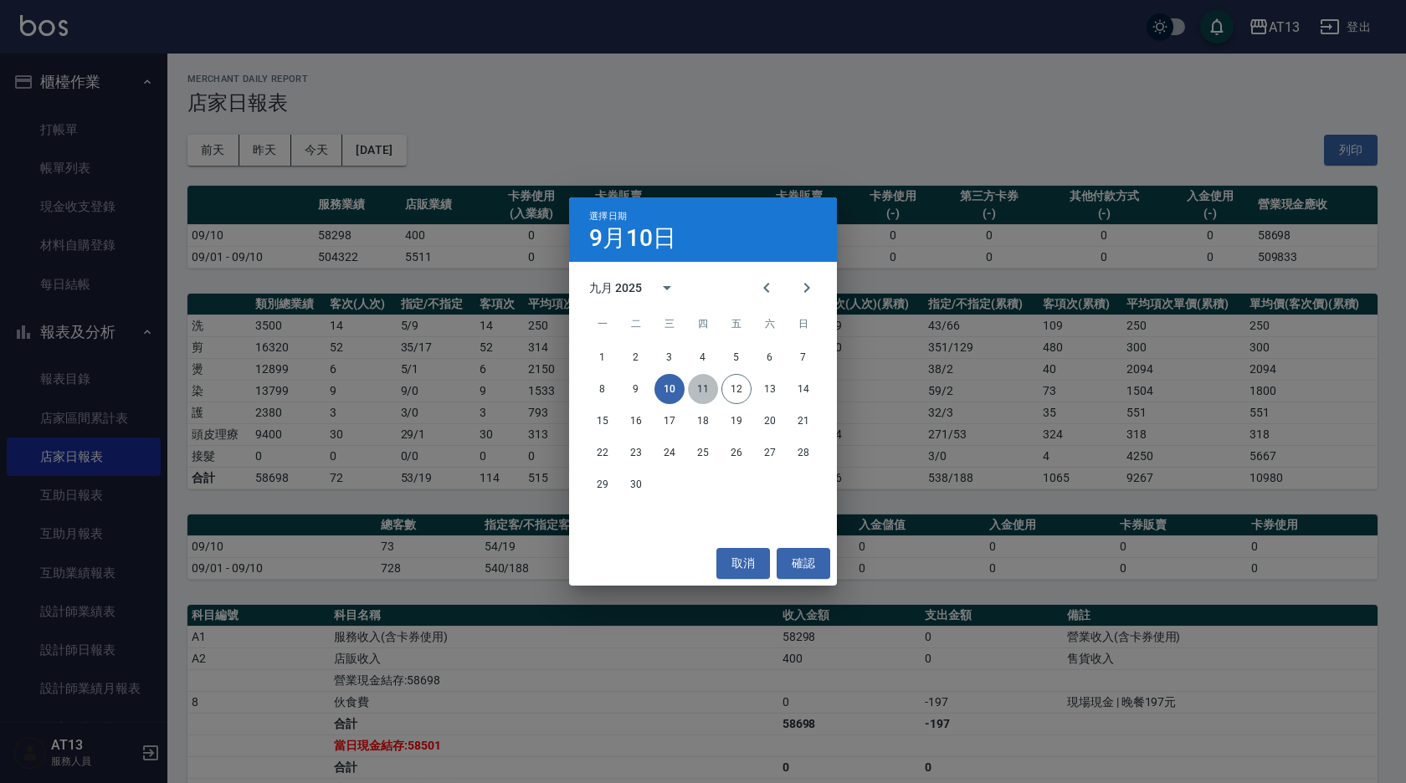
click at [707, 390] on button "11" at bounding box center [703, 389] width 30 height 30
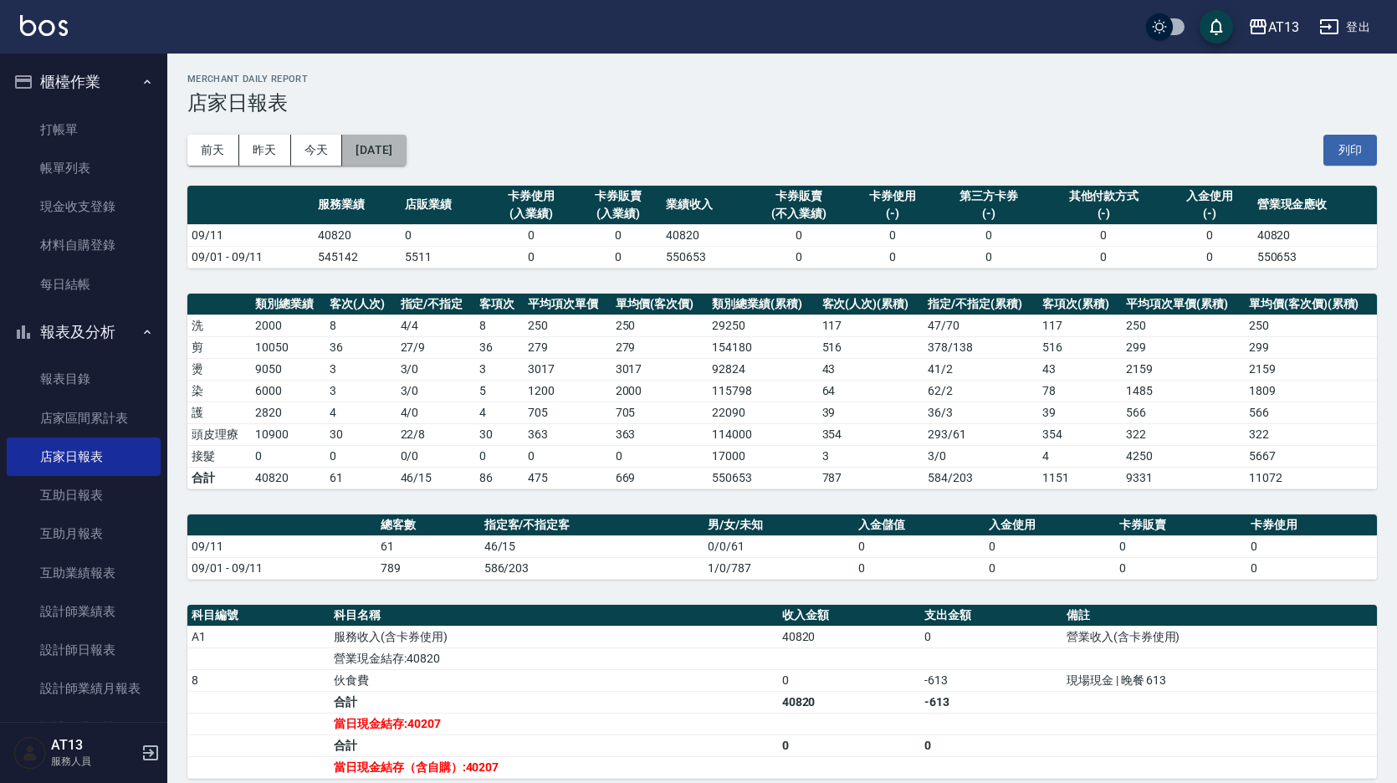
click at [406, 144] on button "[DATE]" at bounding box center [374, 150] width 64 height 31
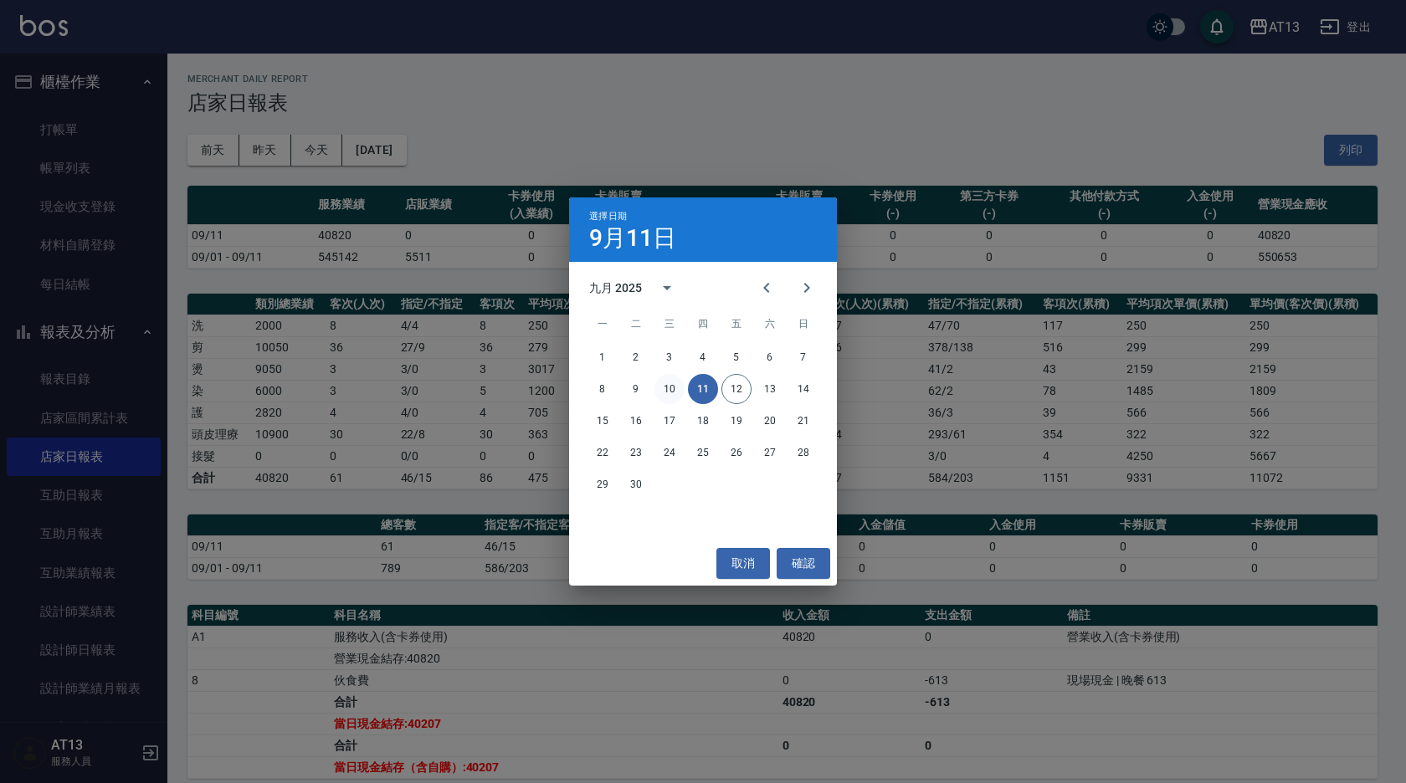
click at [674, 394] on button "10" at bounding box center [669, 389] width 30 height 30
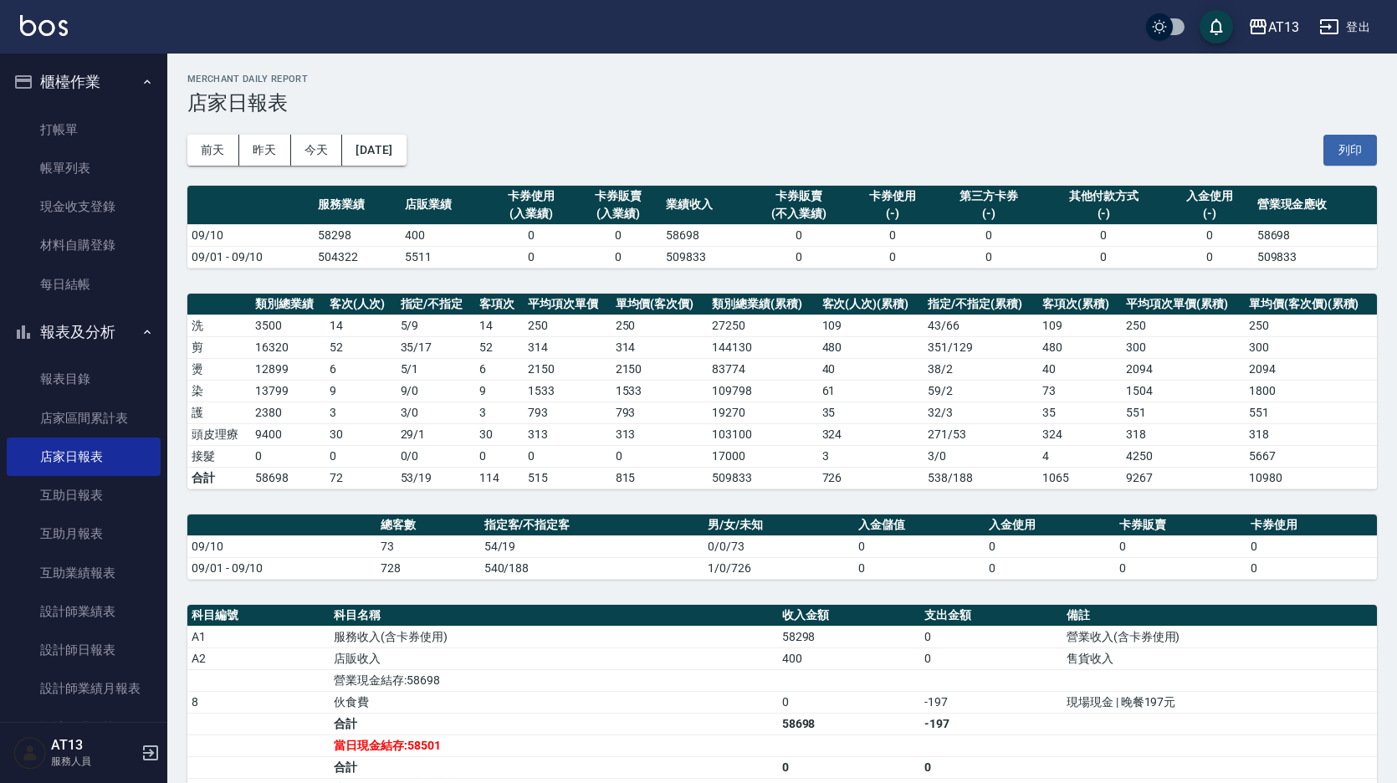
click at [685, 399] on td "1533" at bounding box center [660, 391] width 97 height 22
click at [802, 463] on td "17000" at bounding box center [763, 456] width 110 height 22
